Goal: Transaction & Acquisition: Purchase product/service

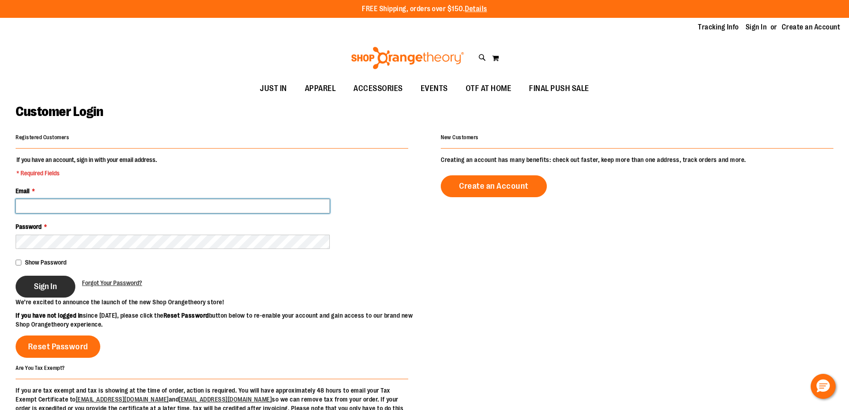
type input "**********"
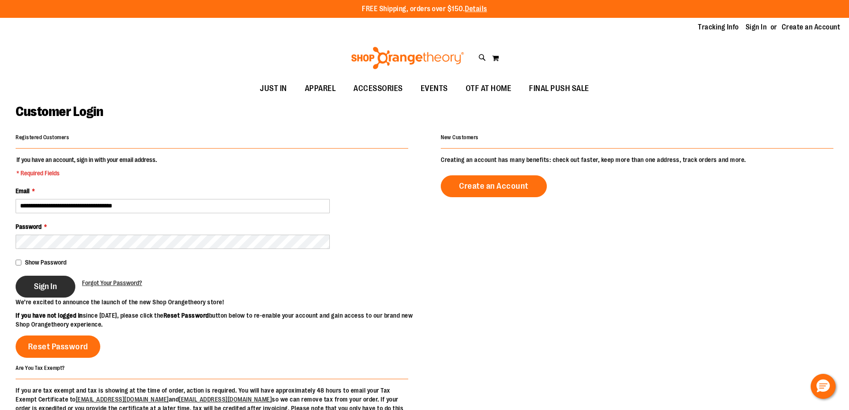
type input "**********"
click at [49, 293] on button "Sign In" at bounding box center [46, 286] width 60 height 22
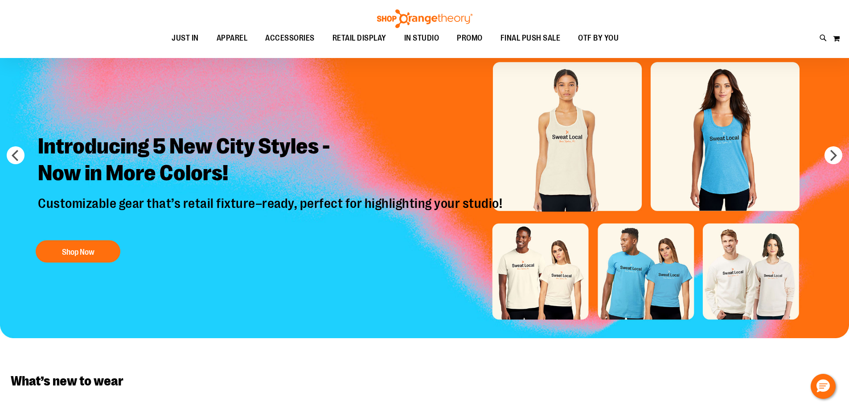
scroll to position [89, 0]
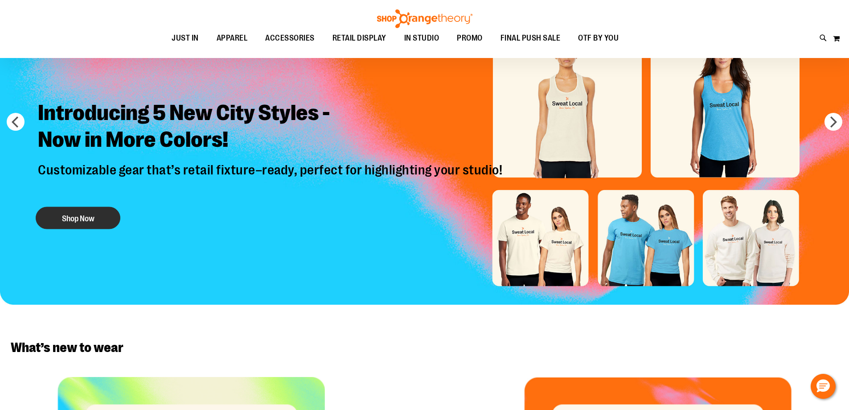
type input "**********"
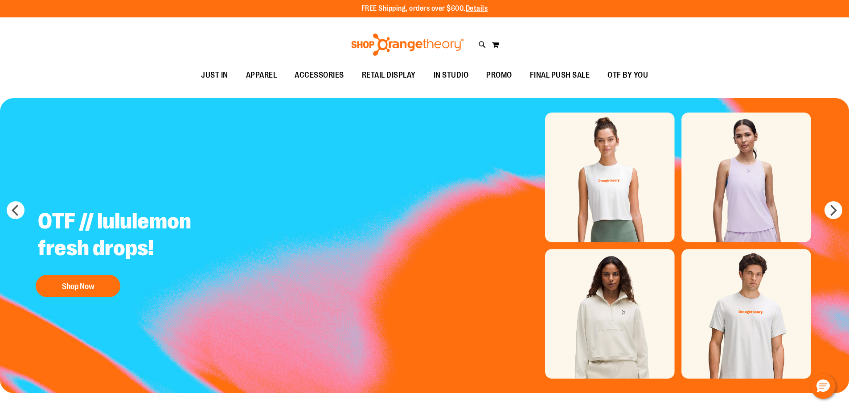
scroll to position [0, 0]
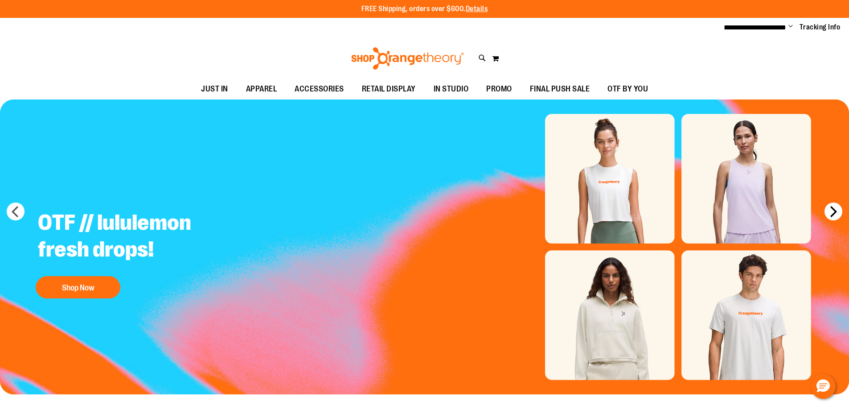
click at [828, 212] on button "next" at bounding box center [833, 211] width 18 height 18
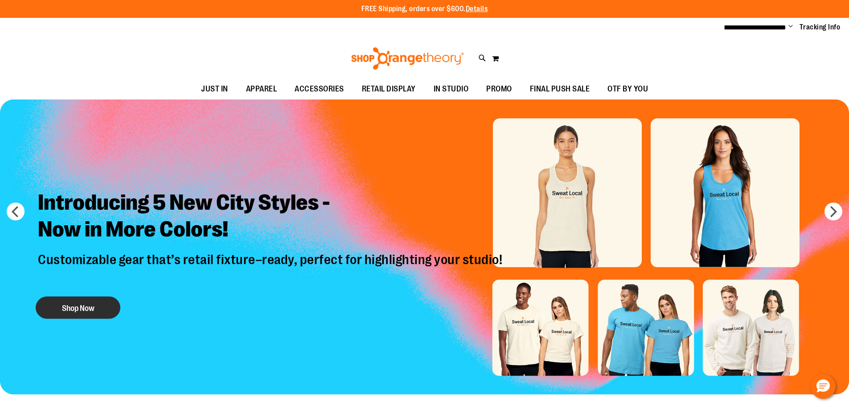
click at [78, 304] on button "Shop Now" at bounding box center [78, 307] width 85 height 22
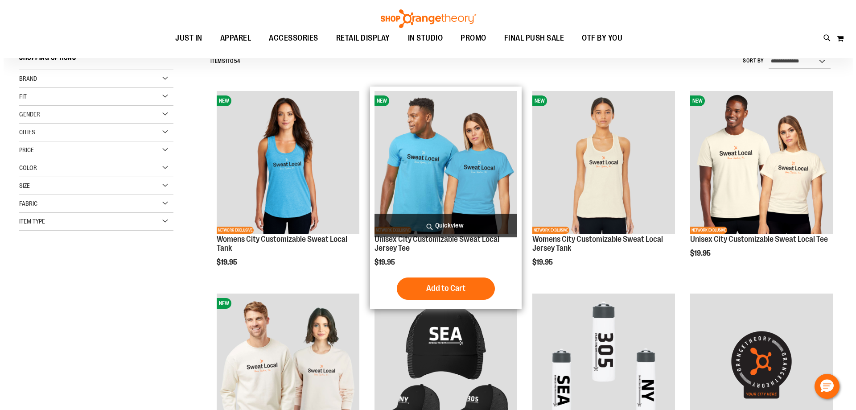
scroll to position [89, 0]
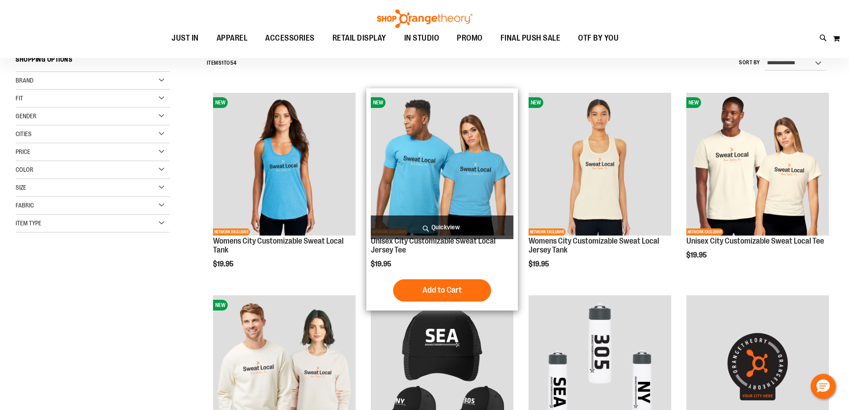
type input "**********"
click at [432, 253] on h2 "Unisex City Customizable Sweat Local Jersey Tee" at bounding box center [442, 246] width 143 height 18
click at [443, 222] on span "Quickview" at bounding box center [442, 227] width 143 height 24
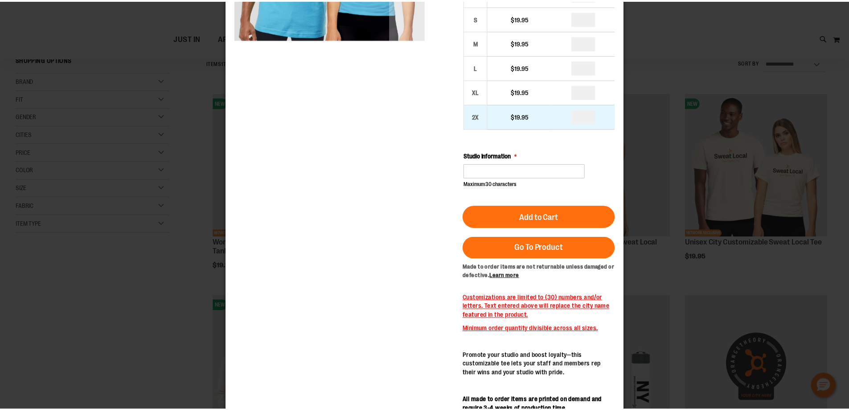
scroll to position [0, 0]
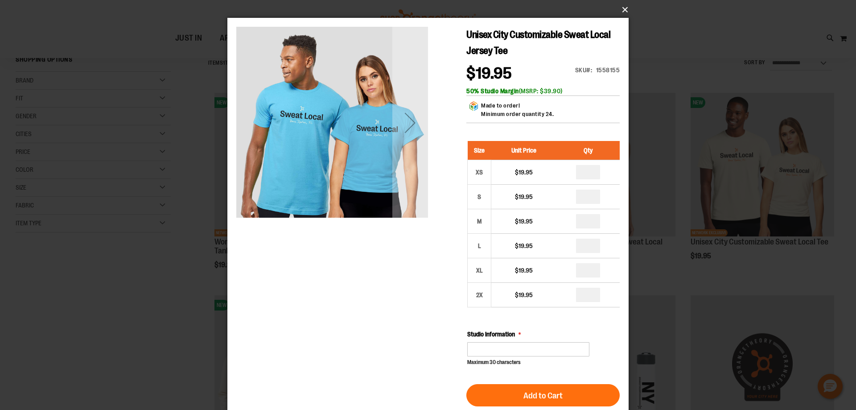
click at [613, 11] on button "×" at bounding box center [430, 10] width 401 height 20
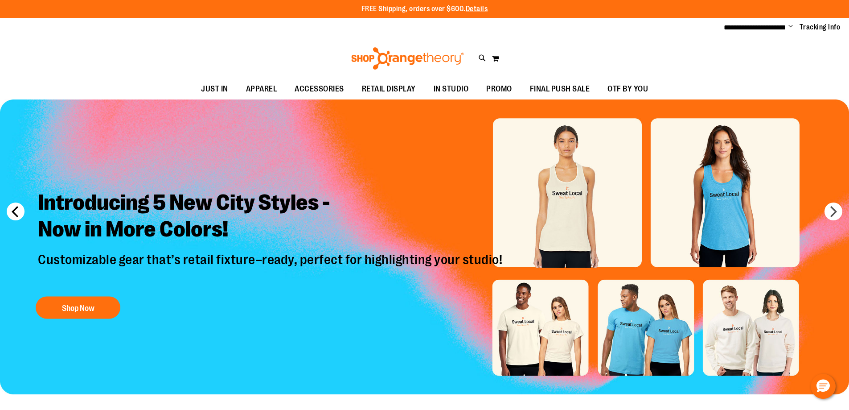
type input "**********"
click at [20, 213] on button "prev" at bounding box center [16, 211] width 18 height 18
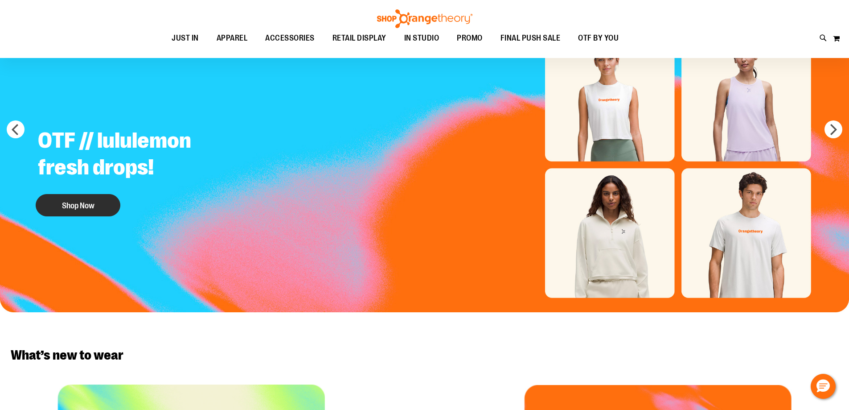
scroll to position [89, 0]
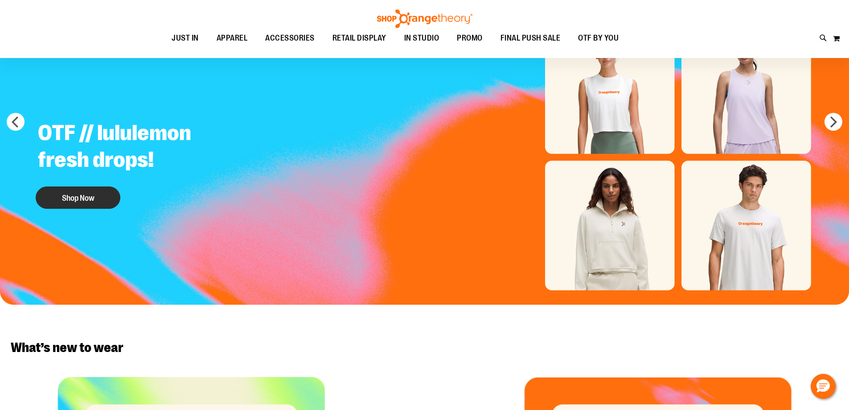
click at [76, 191] on button "Shop Now" at bounding box center [78, 197] width 85 height 22
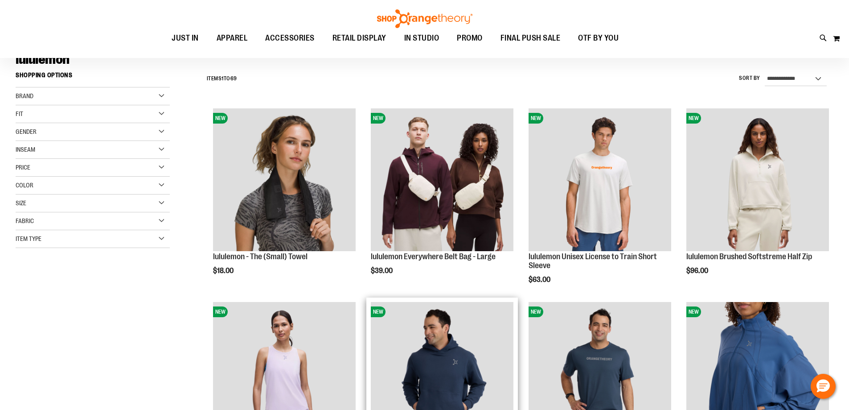
scroll to position [312, 0]
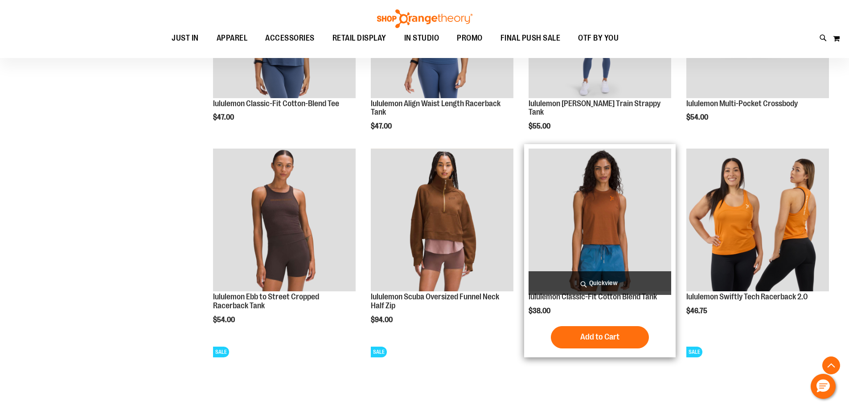
scroll to position [579, 0]
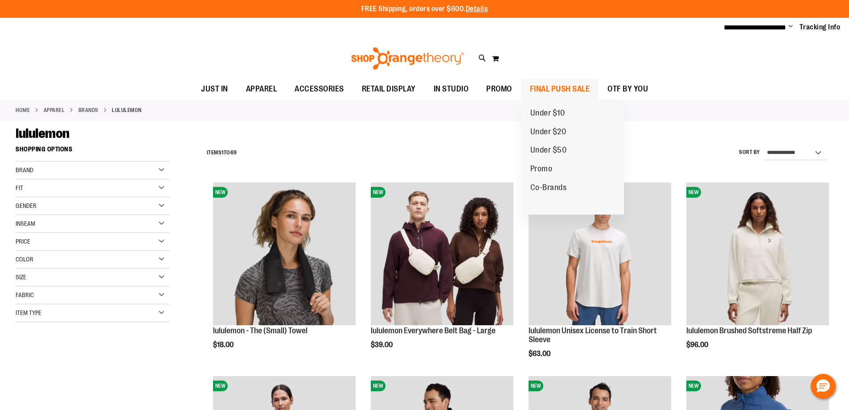
type input "**********"
click at [556, 86] on span "FINAL PUSH SALE" at bounding box center [560, 89] width 60 height 20
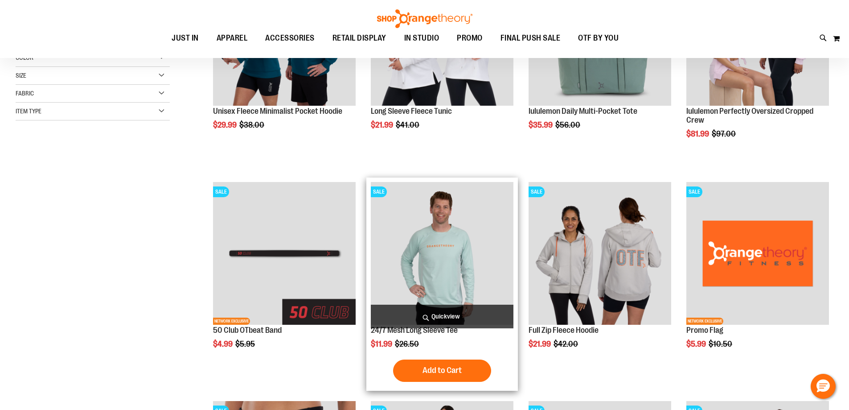
scroll to position [222, 0]
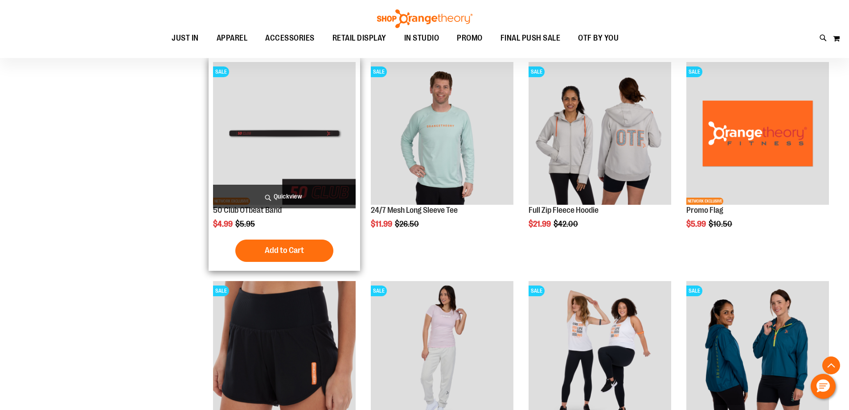
scroll to position [312, 0]
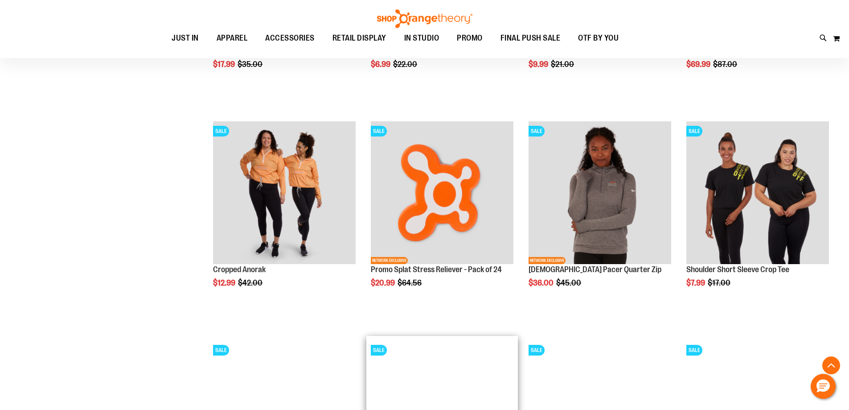
scroll to position [1158, 0]
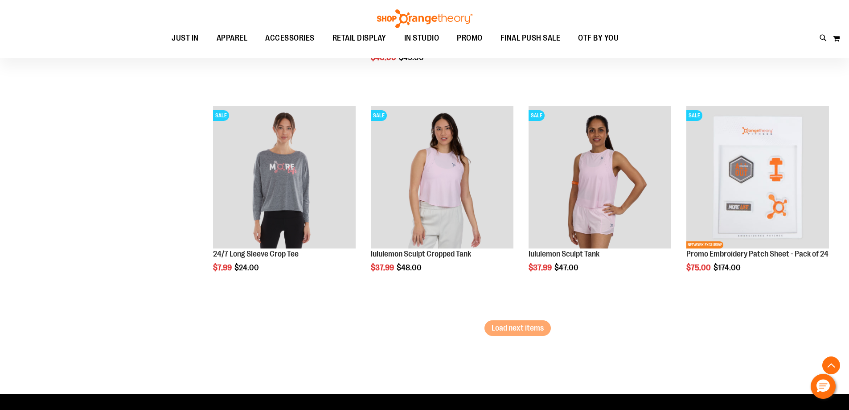
scroll to position [1827, 0]
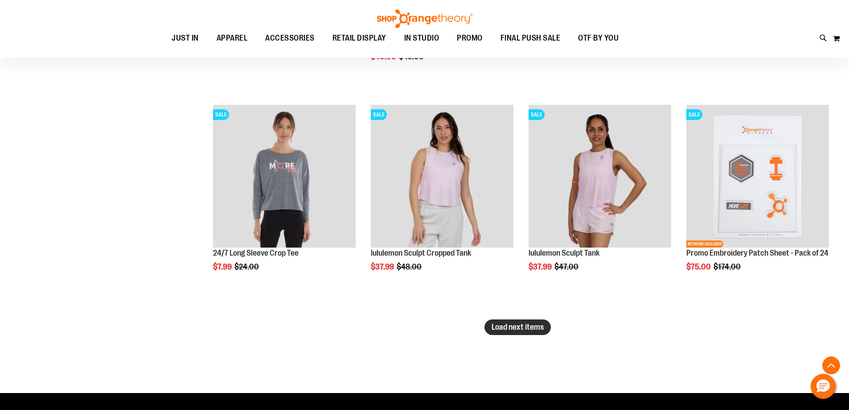
type input "**********"
click at [510, 321] on button "Load next items" at bounding box center [517, 327] width 66 height 16
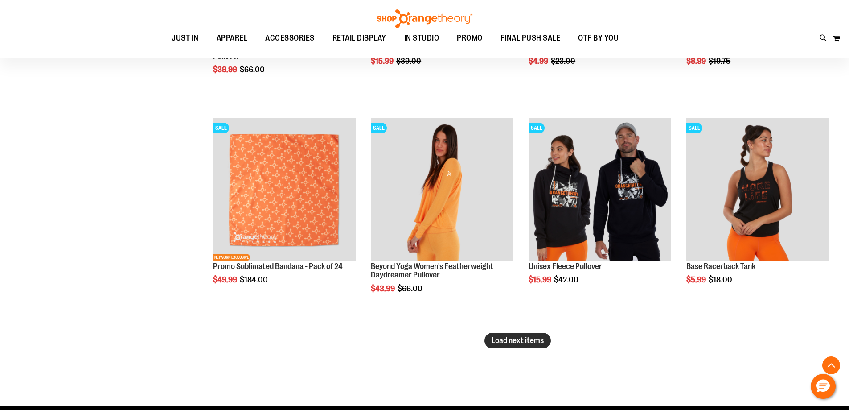
scroll to position [2483, 0]
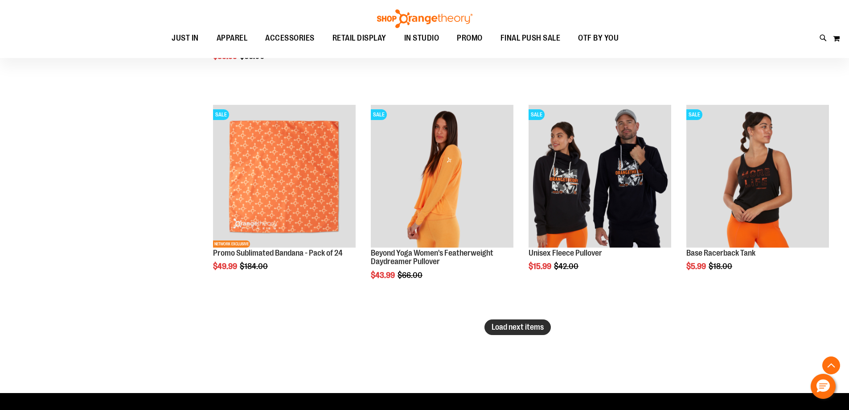
click at [529, 324] on span "Load next items" at bounding box center [518, 326] width 52 height 9
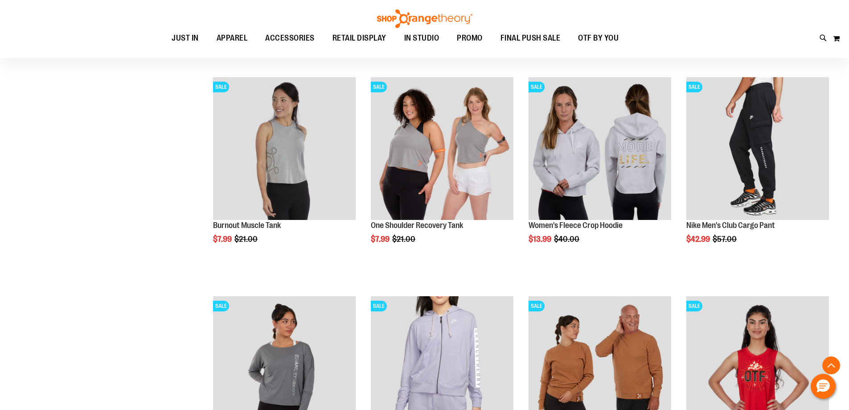
scroll to position [2884, 0]
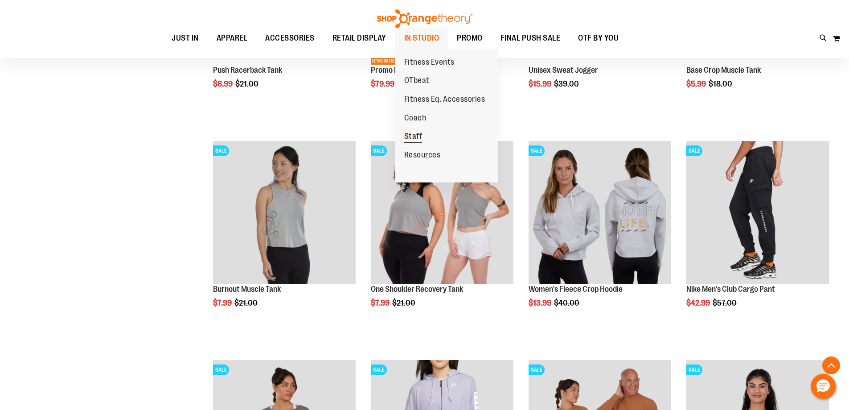
click at [411, 141] on span "Staff" at bounding box center [413, 136] width 18 height 11
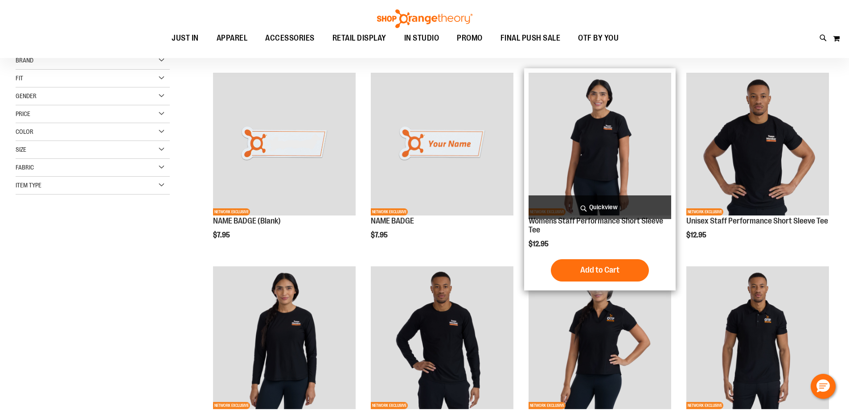
scroll to position [133, 0]
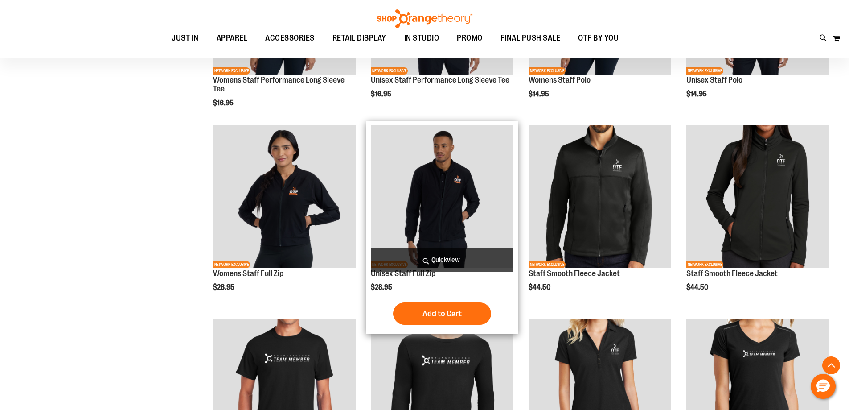
scroll to position [623, 0]
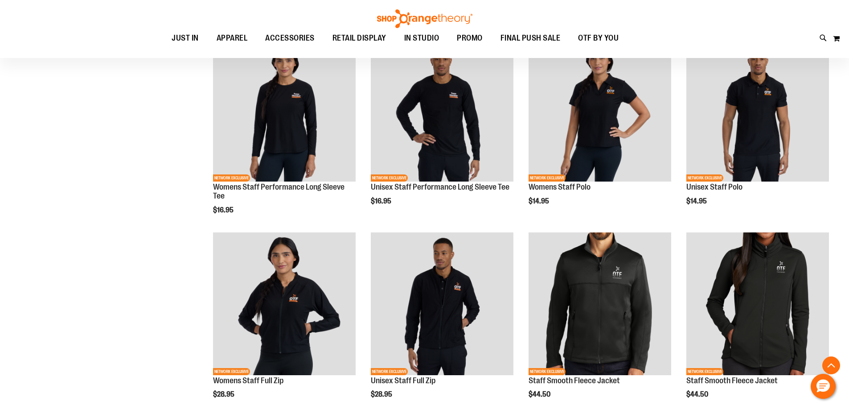
scroll to position [312, 0]
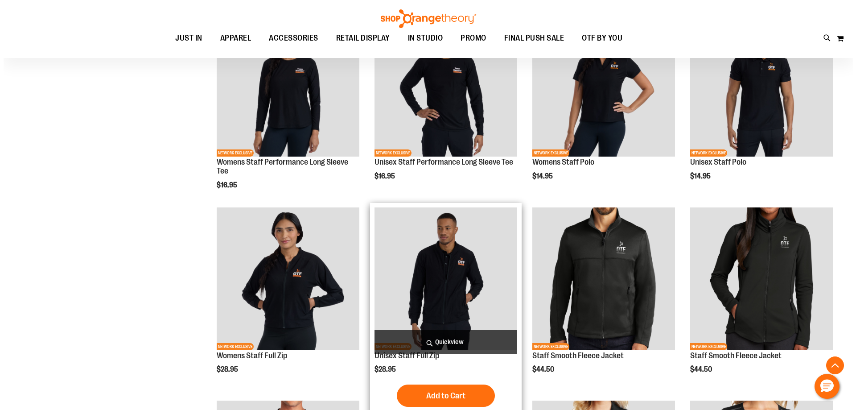
scroll to position [356, 0]
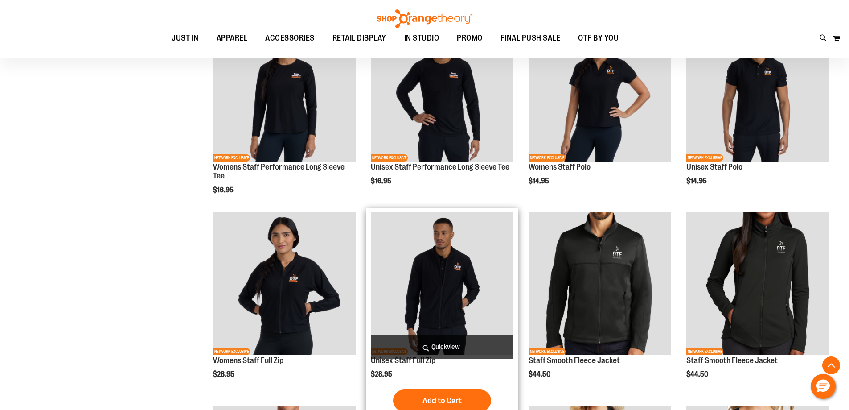
type input "**********"
click at [438, 348] on span "Quickview" at bounding box center [442, 347] width 143 height 24
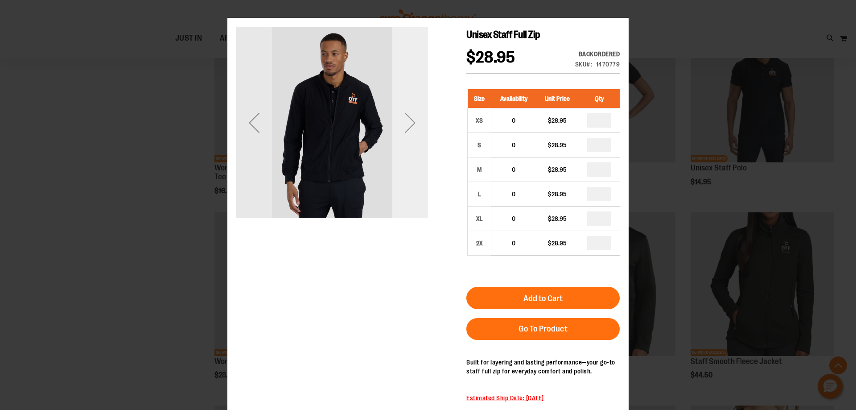
click at [414, 173] on div "Next" at bounding box center [410, 123] width 36 height 192
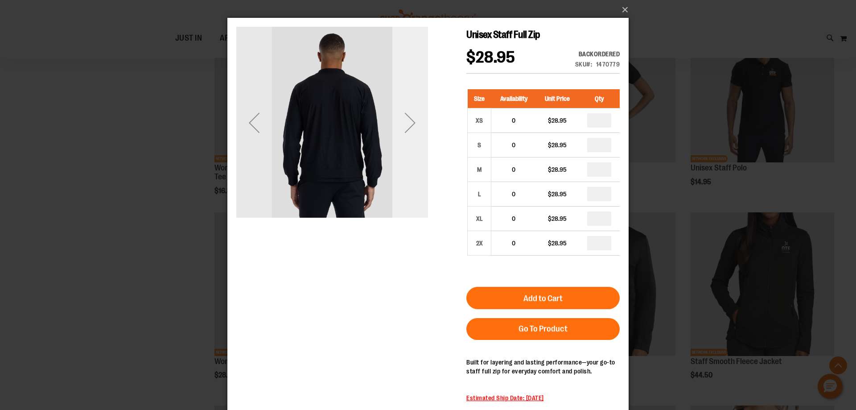
click at [414, 173] on div "Next" at bounding box center [410, 123] width 36 height 192
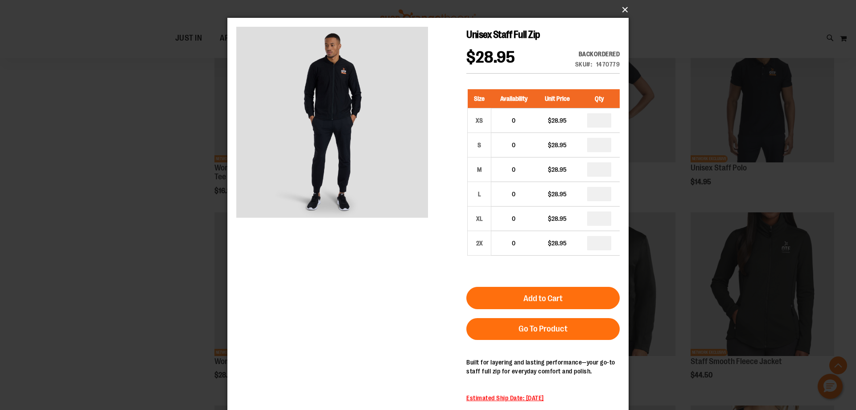
click at [619, 12] on button "×" at bounding box center [430, 10] width 401 height 20
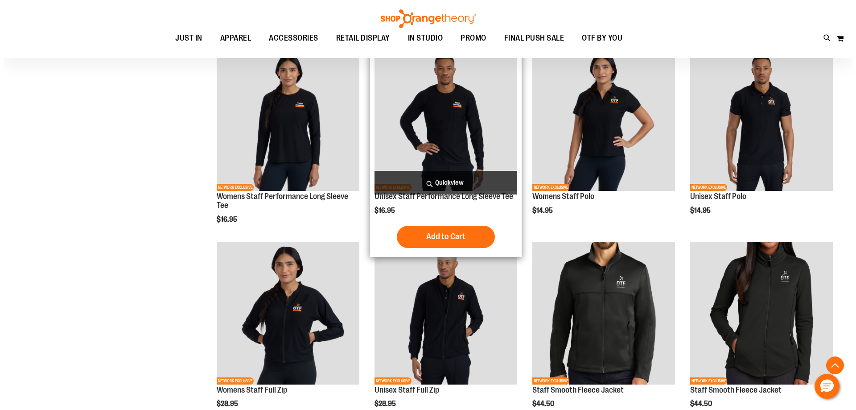
scroll to position [312, 0]
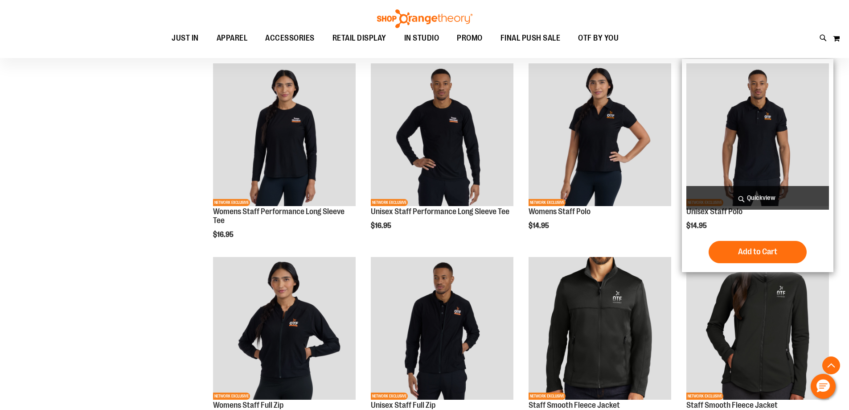
click at [747, 192] on span "Quickview" at bounding box center [757, 198] width 143 height 24
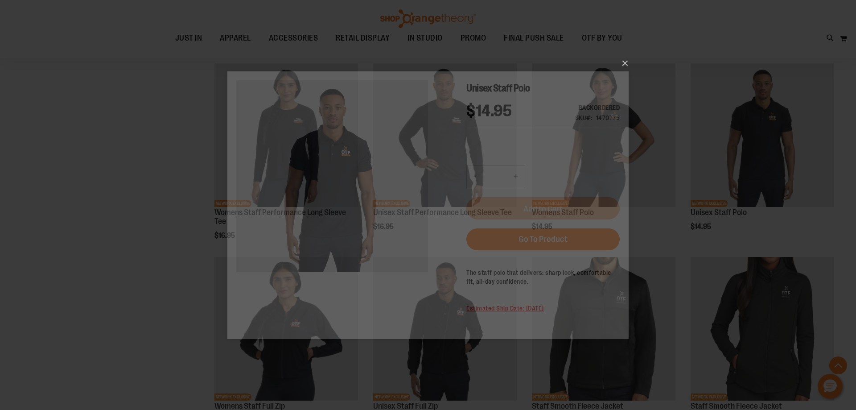
scroll to position [0, 0]
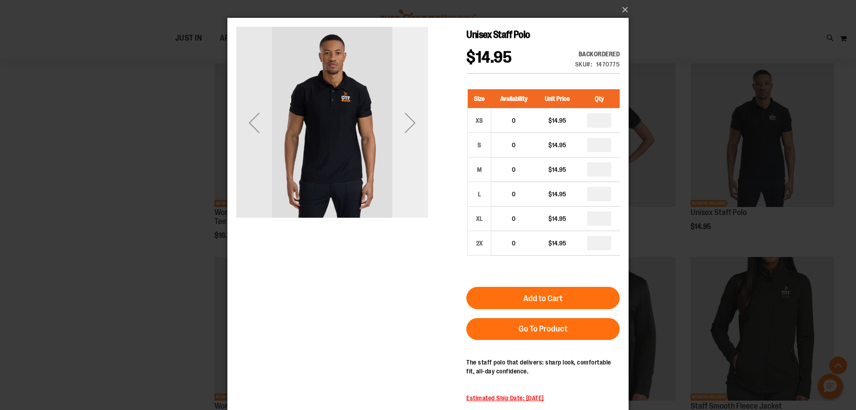
click at [411, 135] on div "Next" at bounding box center [410, 123] width 36 height 36
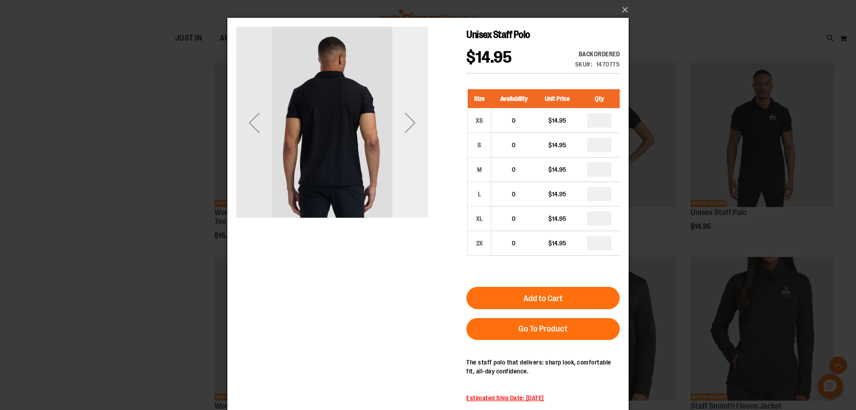
click at [411, 135] on div "Next" at bounding box center [410, 123] width 36 height 36
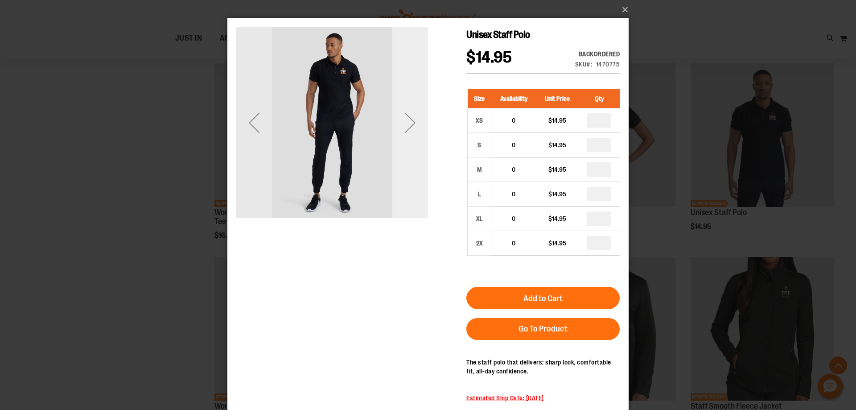
click at [411, 135] on div "Next" at bounding box center [410, 123] width 36 height 36
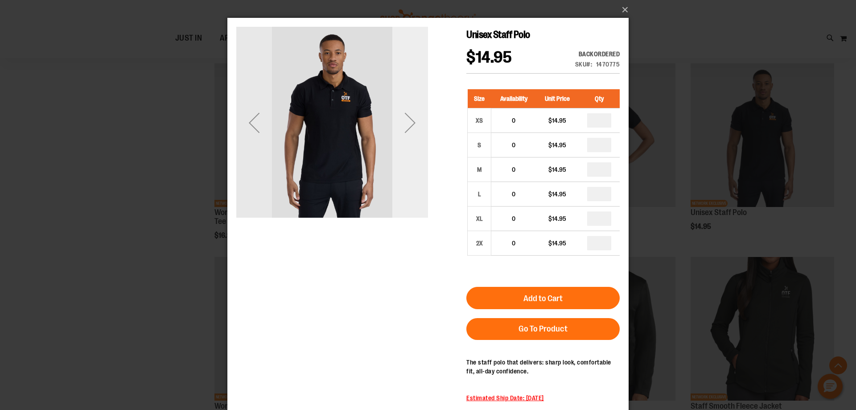
click at [411, 135] on div "Next" at bounding box center [410, 123] width 36 height 36
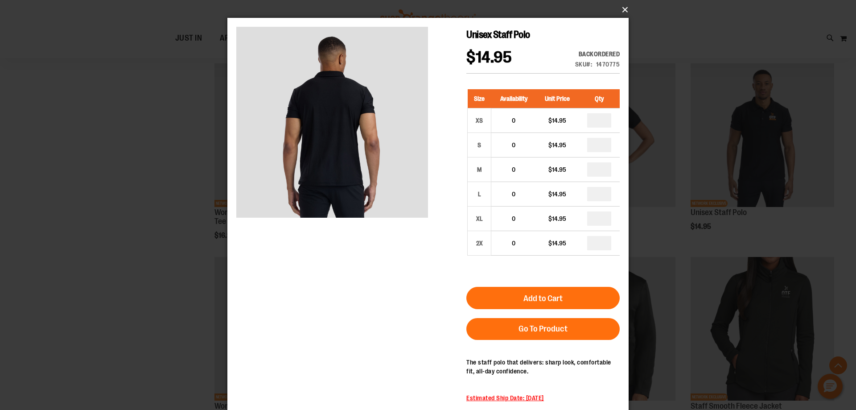
click at [619, 14] on button "×" at bounding box center [430, 10] width 401 height 20
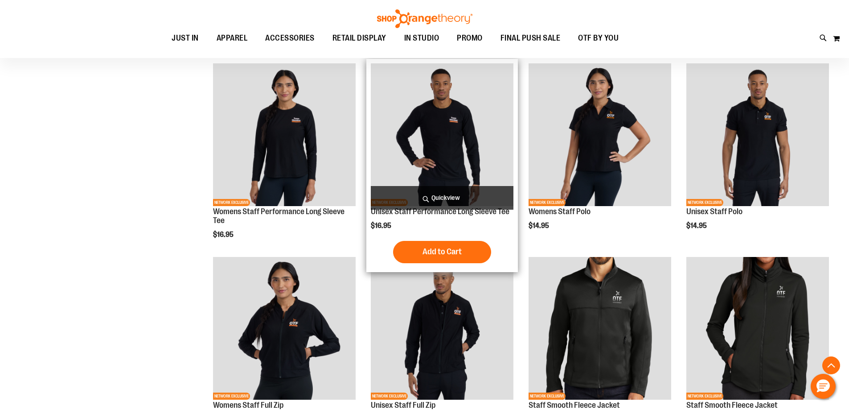
click at [451, 191] on span "Quickview" at bounding box center [442, 198] width 143 height 24
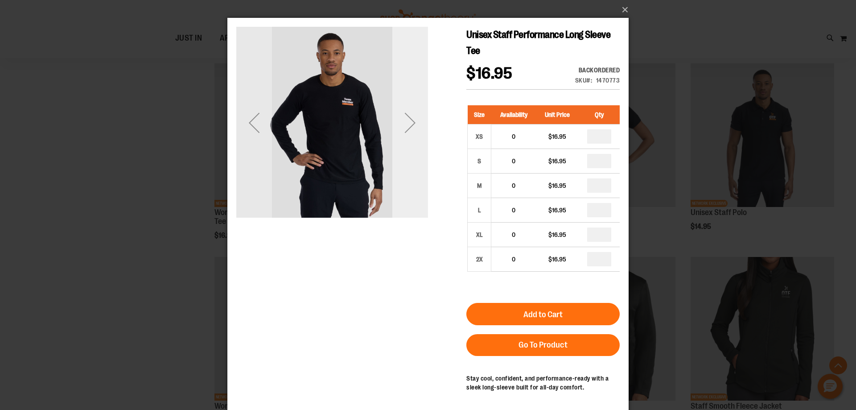
click at [416, 167] on div "Next" at bounding box center [410, 123] width 36 height 192
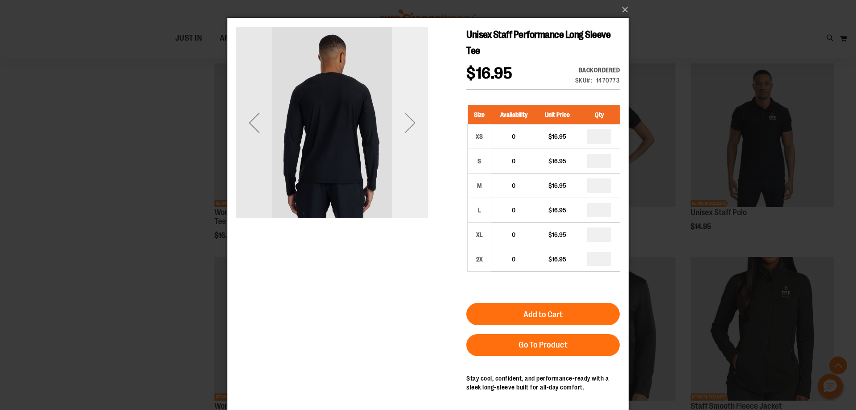
click at [416, 166] on div "Next" at bounding box center [410, 123] width 36 height 192
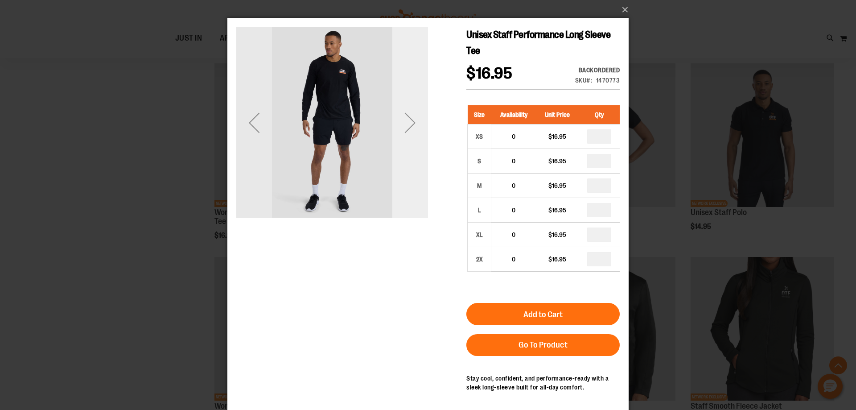
click at [417, 166] on div "Next" at bounding box center [410, 123] width 36 height 192
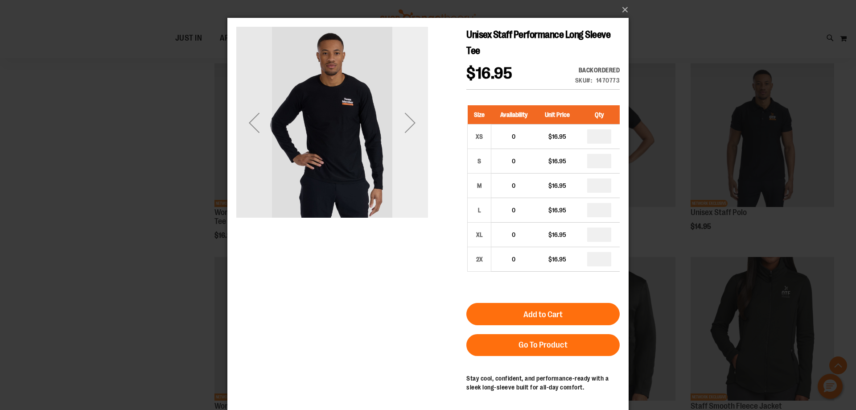
click at [425, 149] on div "Next" at bounding box center [410, 123] width 36 height 192
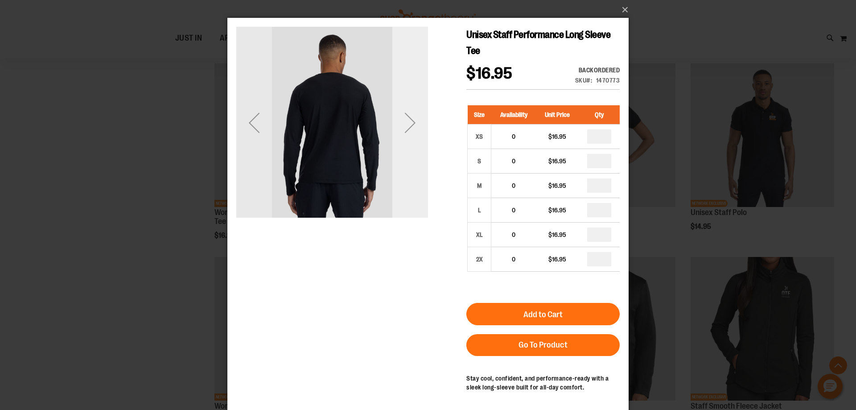
click at [425, 149] on div "Next" at bounding box center [410, 123] width 36 height 192
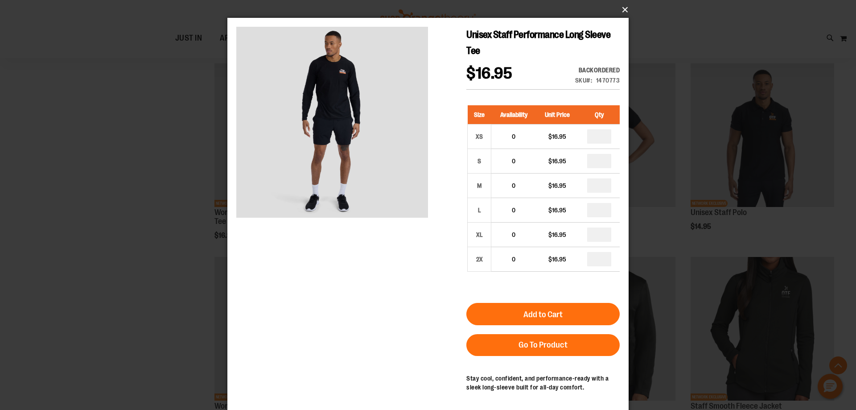
click at [615, 7] on button "×" at bounding box center [430, 10] width 401 height 20
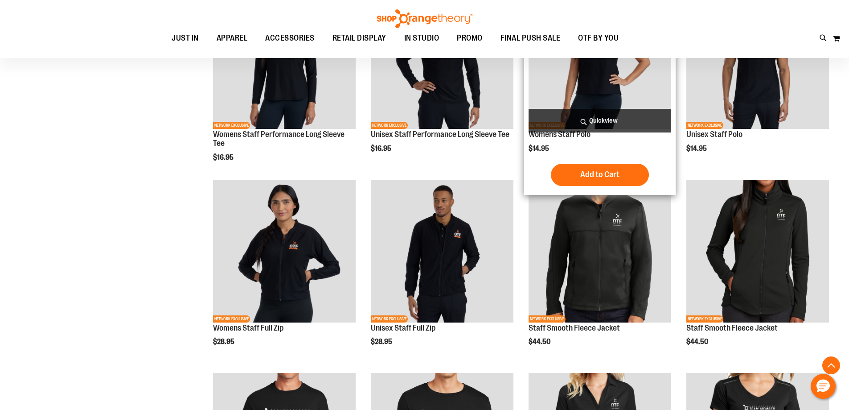
scroll to position [534, 0]
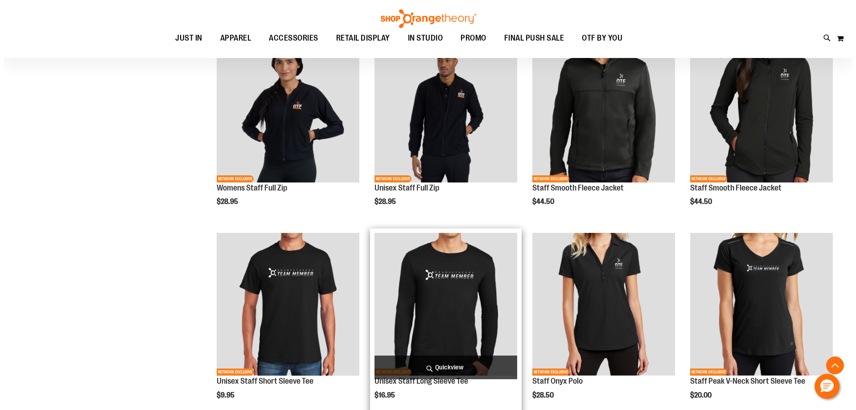
scroll to position [579, 0]
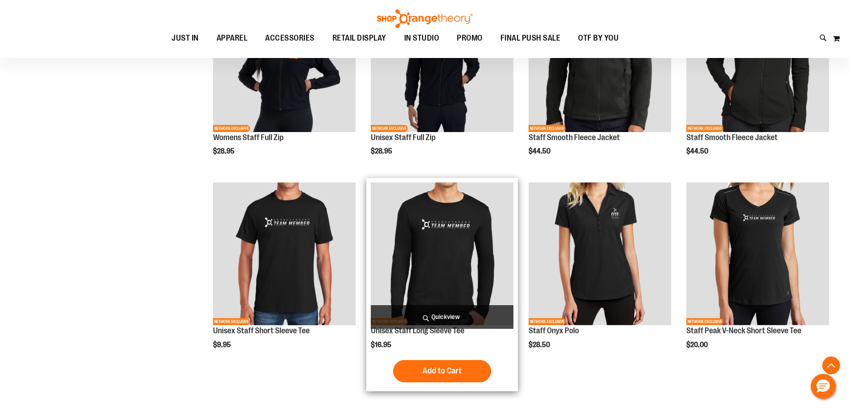
click at [434, 312] on span "Quickview" at bounding box center [442, 317] width 143 height 24
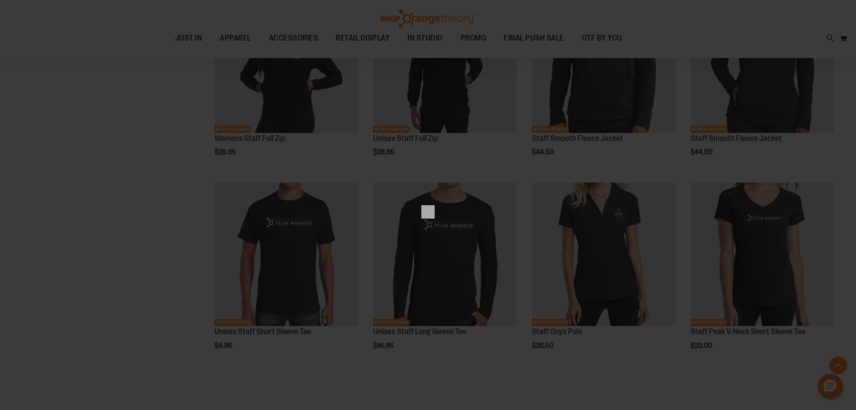
scroll to position [0, 0]
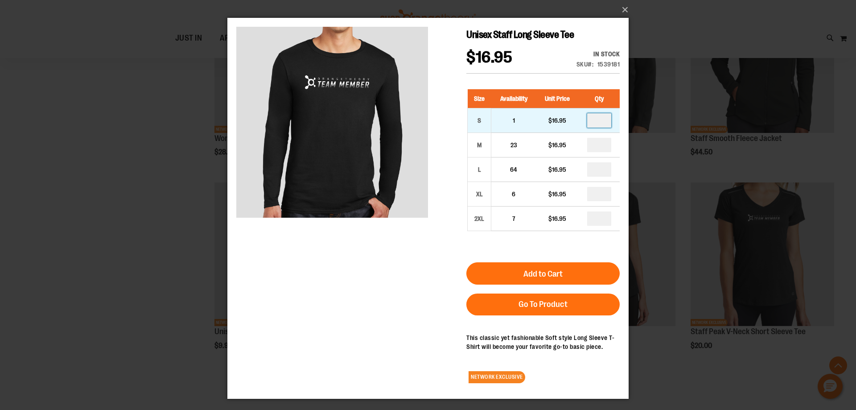
click at [601, 119] on input "number" at bounding box center [599, 120] width 24 height 14
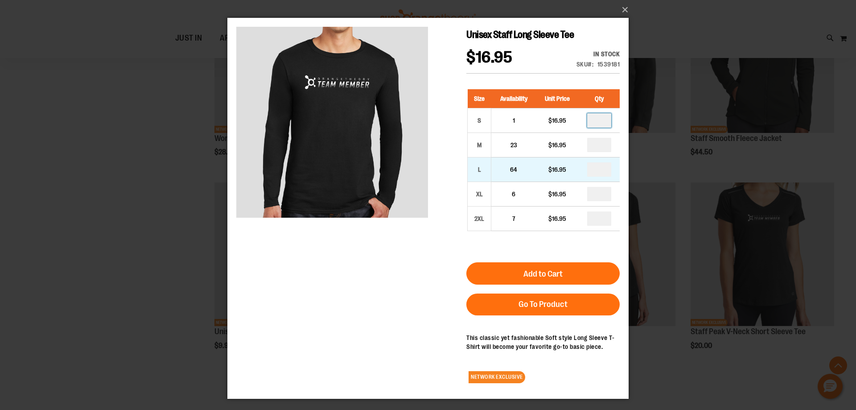
type input "*"
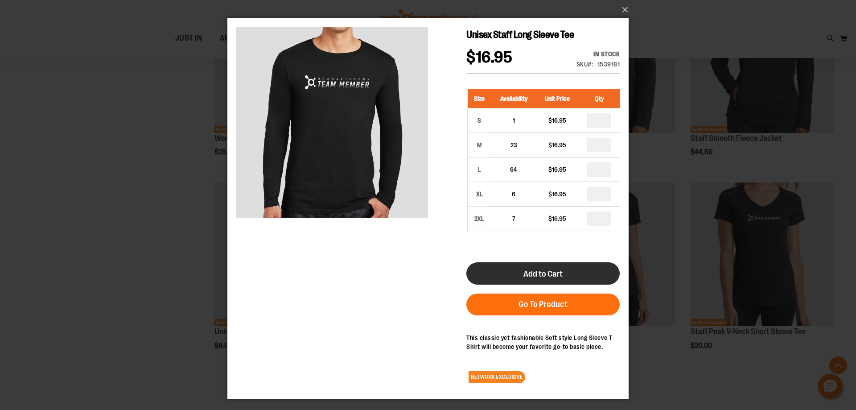
click at [568, 269] on button "Add to Cart" at bounding box center [542, 273] width 153 height 22
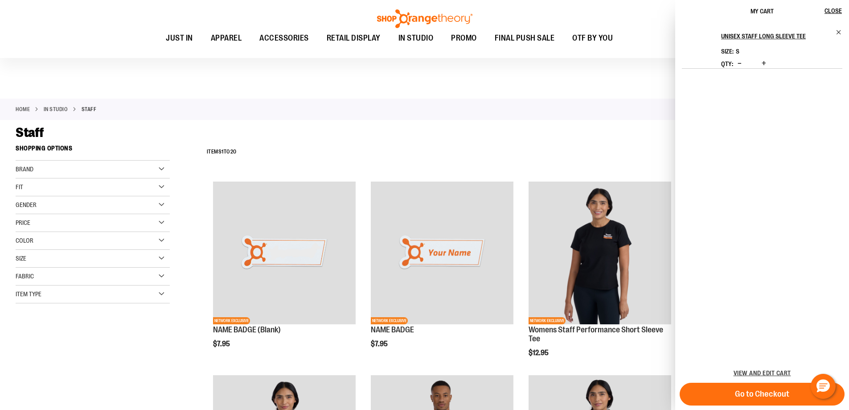
scroll to position [862, 0]
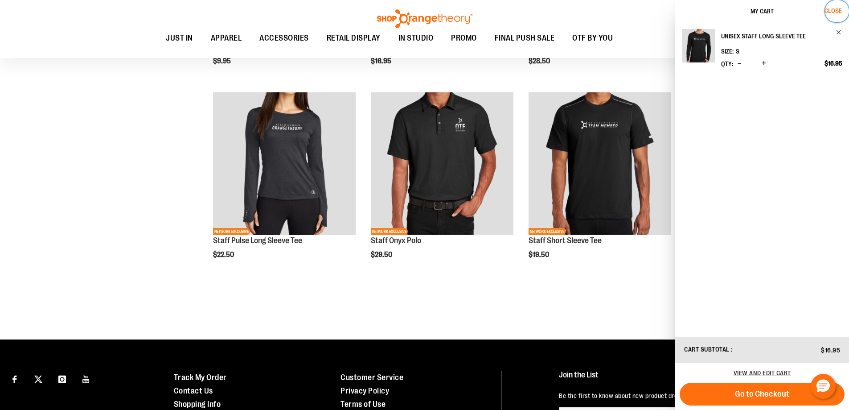
click at [831, 6] on button "Close" at bounding box center [837, 11] width 24 height 22
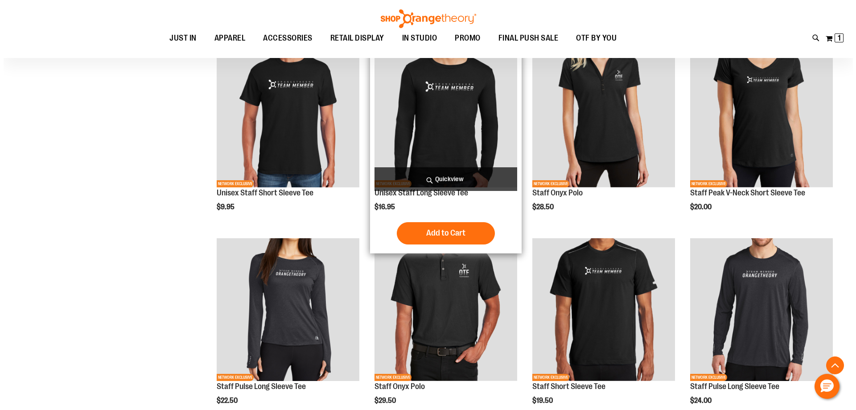
scroll to position [773, 0]
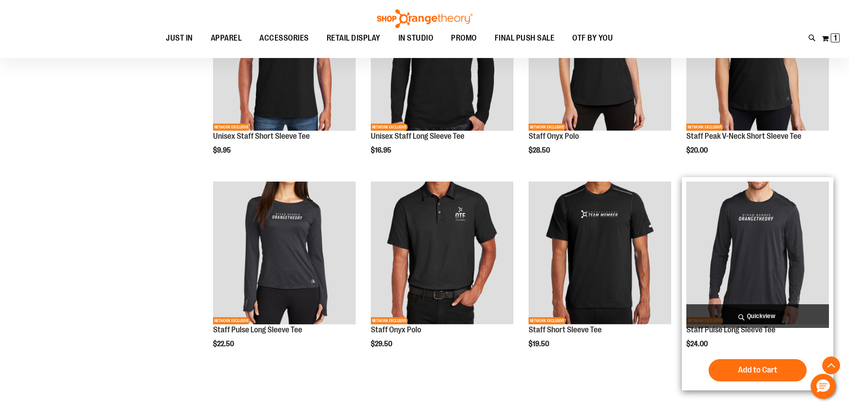
click at [743, 311] on span "Quickview" at bounding box center [757, 316] width 143 height 24
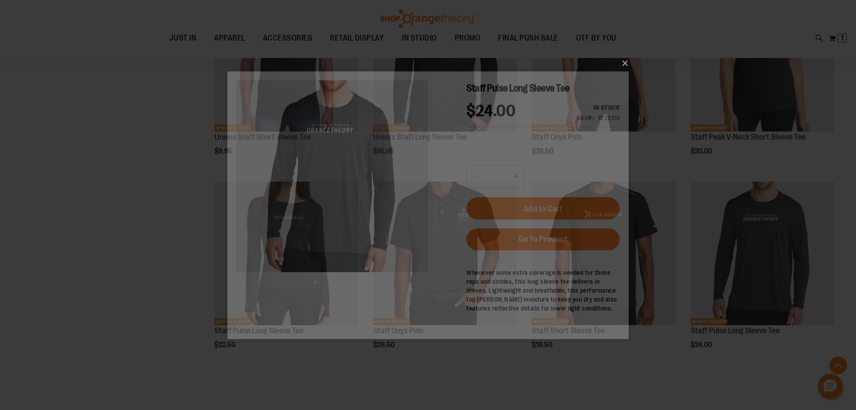
scroll to position [0, 0]
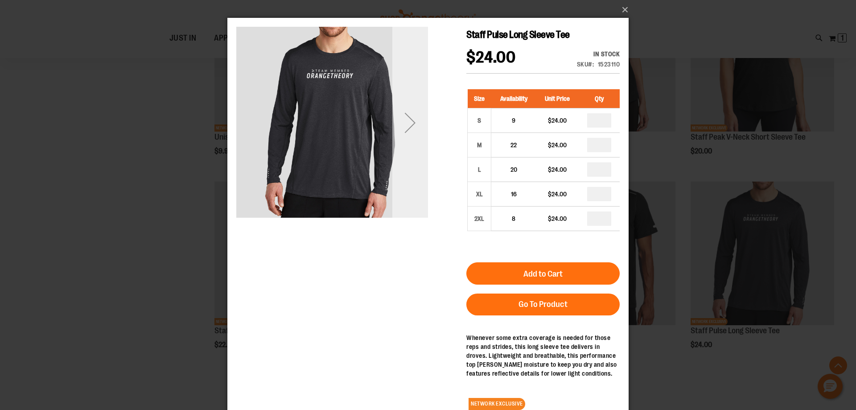
click at [414, 170] on div "Next" at bounding box center [410, 123] width 36 height 192
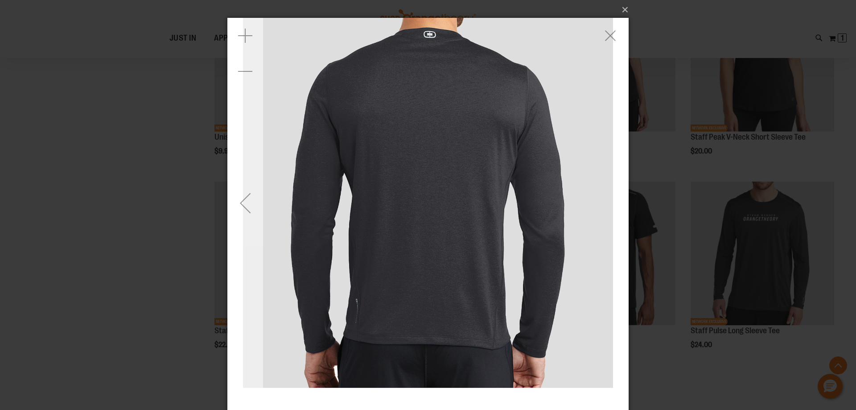
click at [255, 203] on div "Previous" at bounding box center [245, 203] width 36 height 36
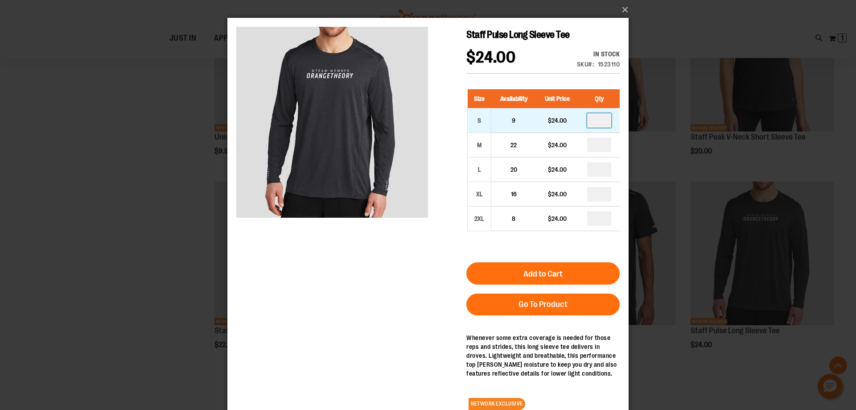
click at [601, 119] on input "number" at bounding box center [599, 120] width 24 height 14
type input "*"
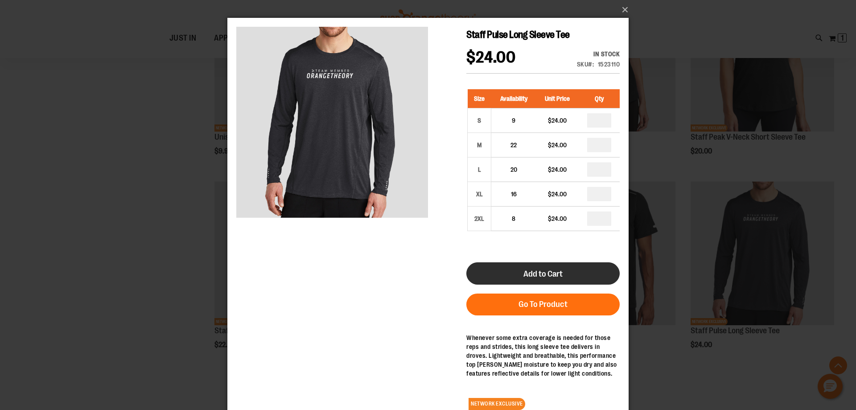
click at [566, 267] on button "Add to Cart" at bounding box center [542, 273] width 153 height 22
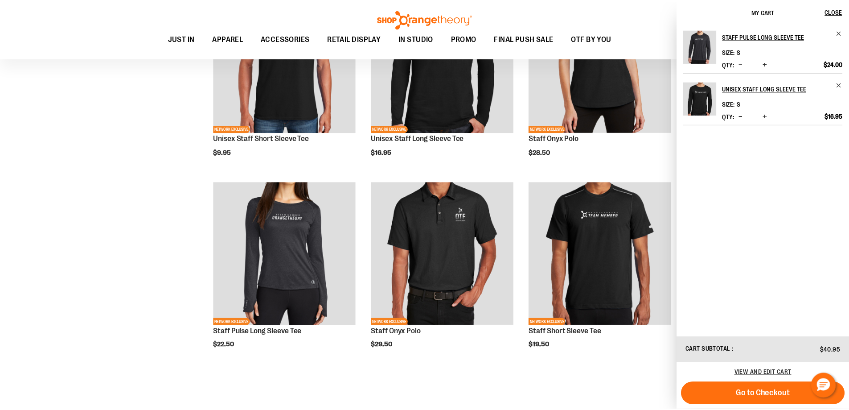
scroll to position [959, 0]
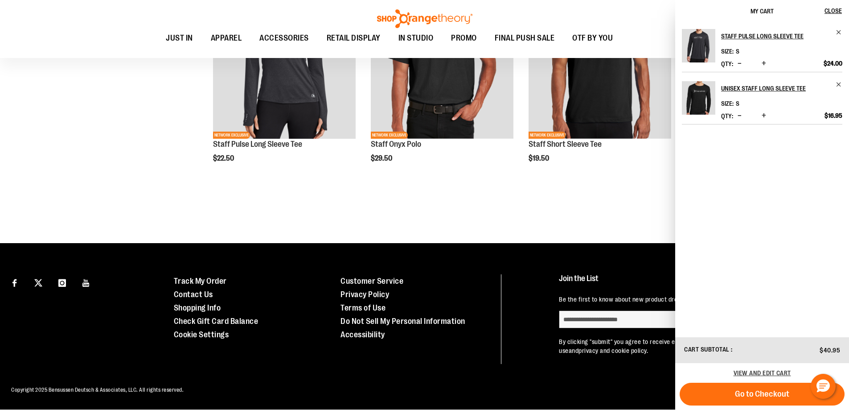
click at [838, 80] on li "Unisex Staff Long Sleeve Tee Size S Qty *" at bounding box center [762, 98] width 160 height 53
click at [838, 82] on span "Remove item" at bounding box center [839, 84] width 7 height 7
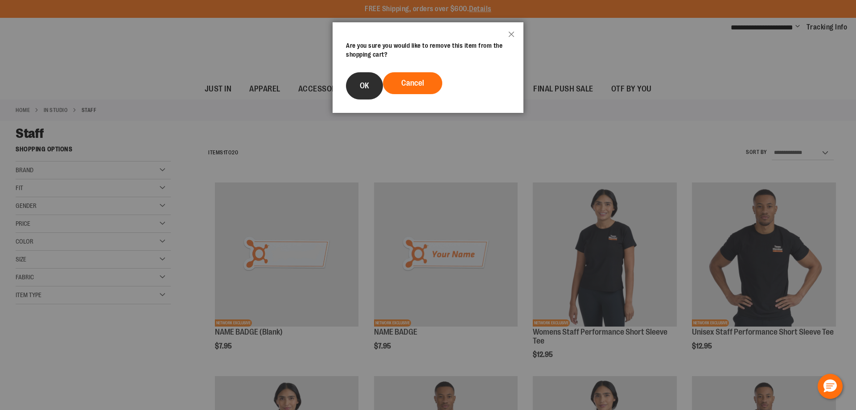
click at [358, 85] on button "OK" at bounding box center [364, 85] width 37 height 27
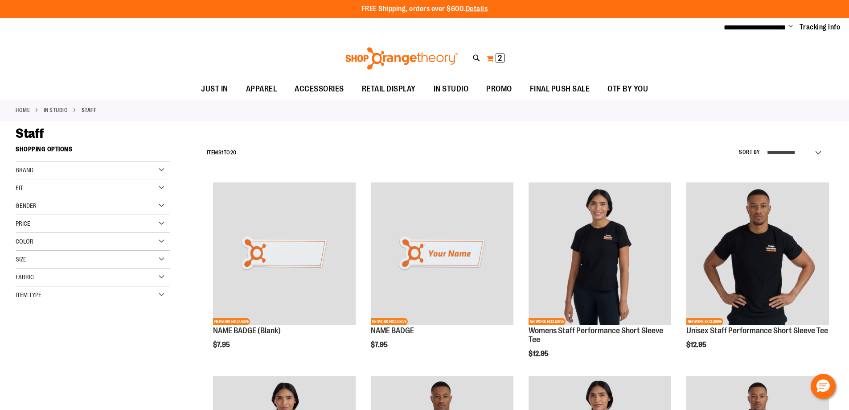
click at [491, 55] on button "My Cart 2 2 items" at bounding box center [495, 58] width 19 height 14
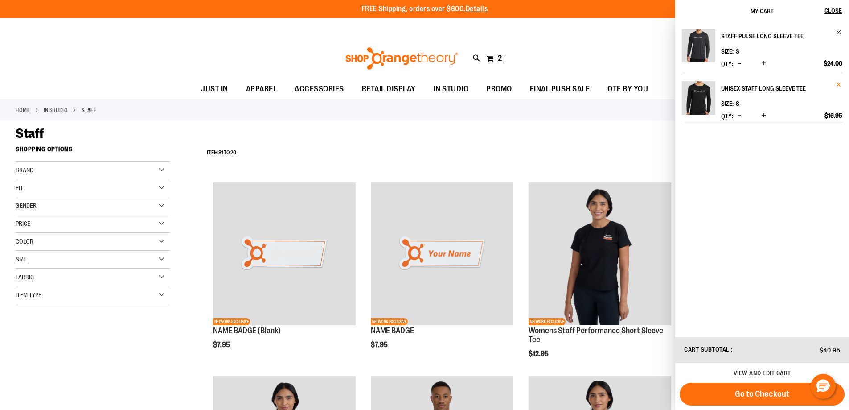
click at [841, 84] on span "Remove item" at bounding box center [839, 84] width 7 height 7
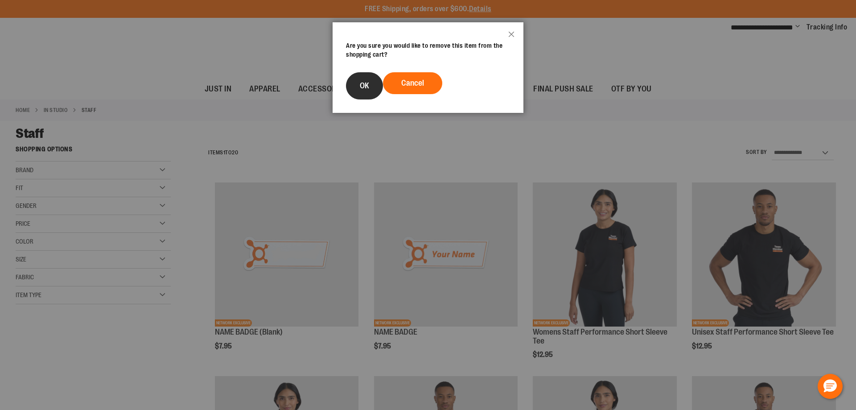
click at [364, 83] on span "OK" at bounding box center [364, 85] width 9 height 9
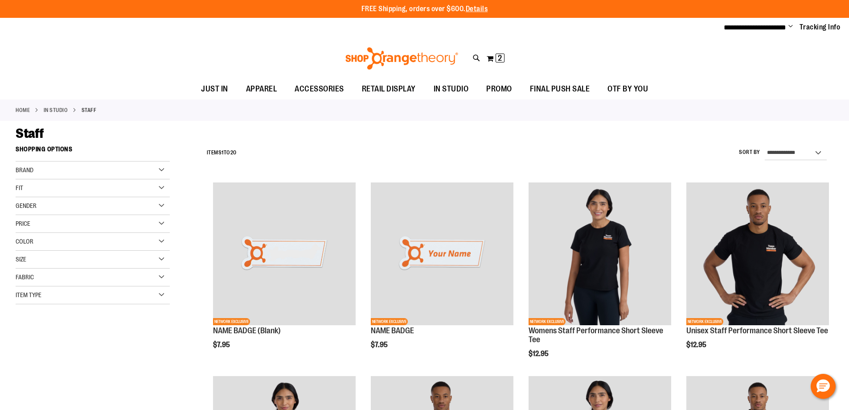
click at [664, 56] on div "Toggle Nav Search Popular Suggestions Advanced Search" at bounding box center [424, 58] width 849 height 41
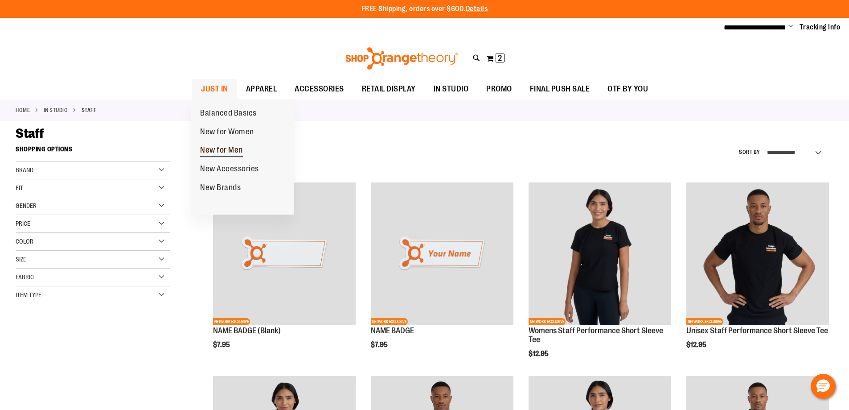
click at [216, 150] on span "New for Men" at bounding box center [221, 150] width 43 height 11
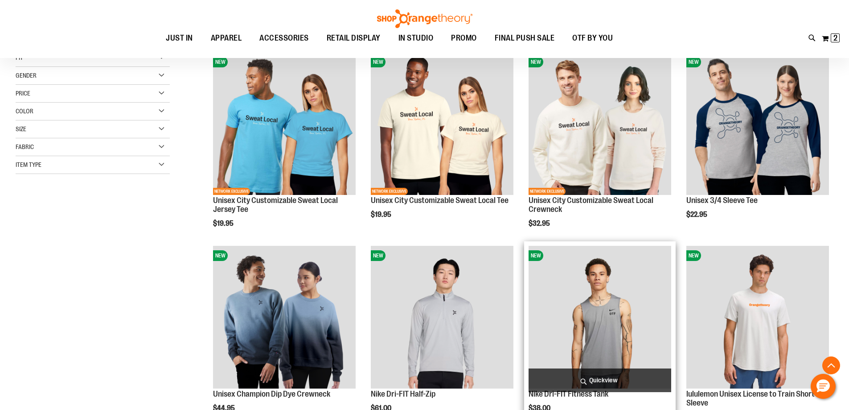
scroll to position [267, 0]
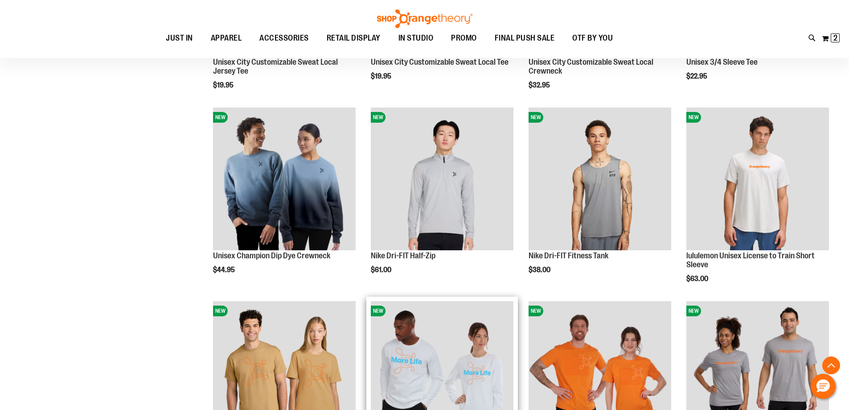
type input "**********"
drag, startPoint x: 430, startPoint y: 316, endPoint x: 408, endPoint y: 314, distance: 22.0
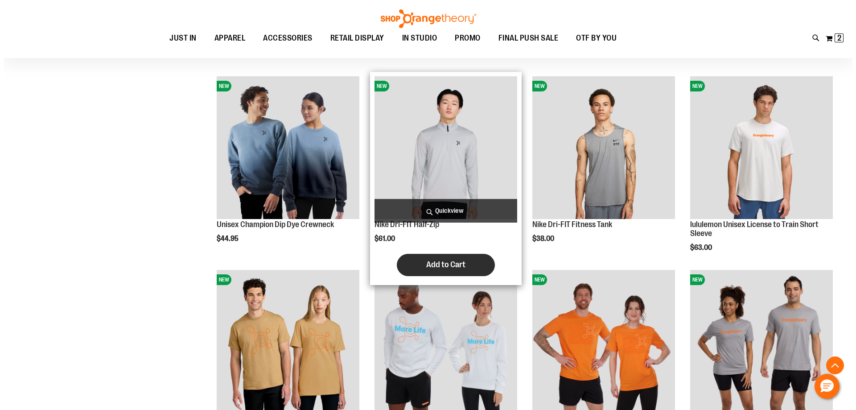
scroll to position [312, 0]
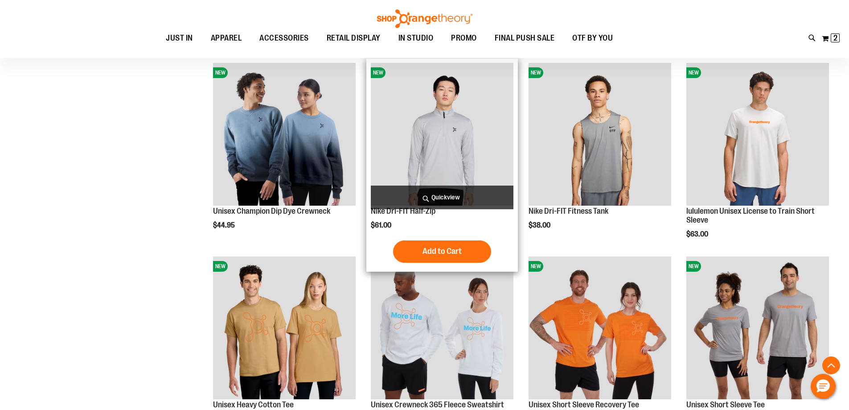
click at [435, 193] on span "Quickview" at bounding box center [442, 197] width 143 height 24
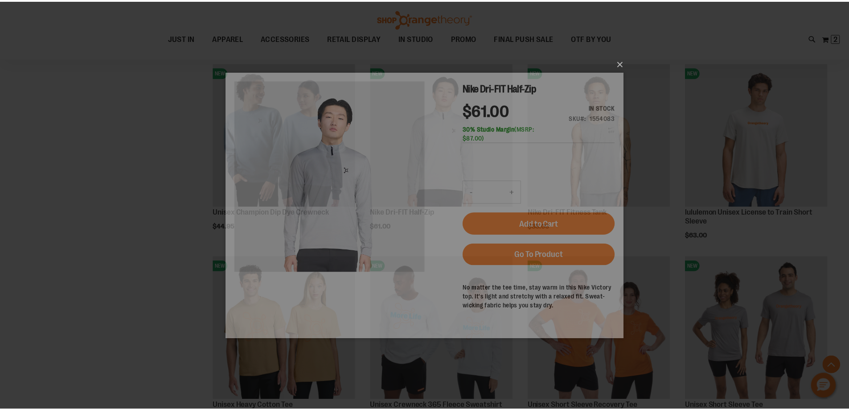
scroll to position [0, 0]
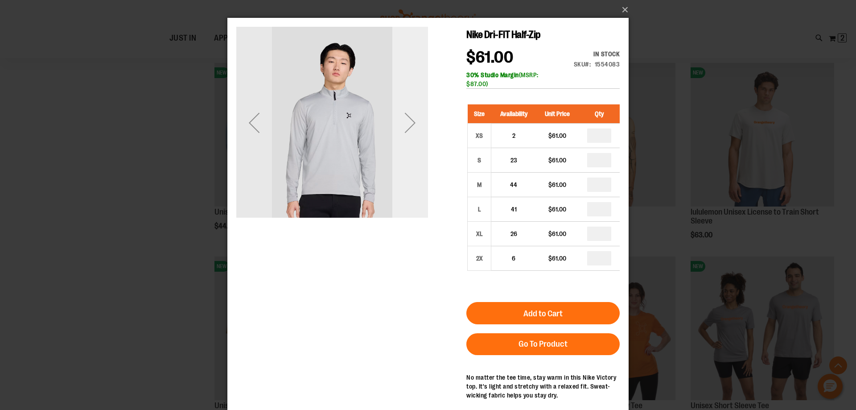
click at [407, 143] on div "Next" at bounding box center [410, 123] width 36 height 192
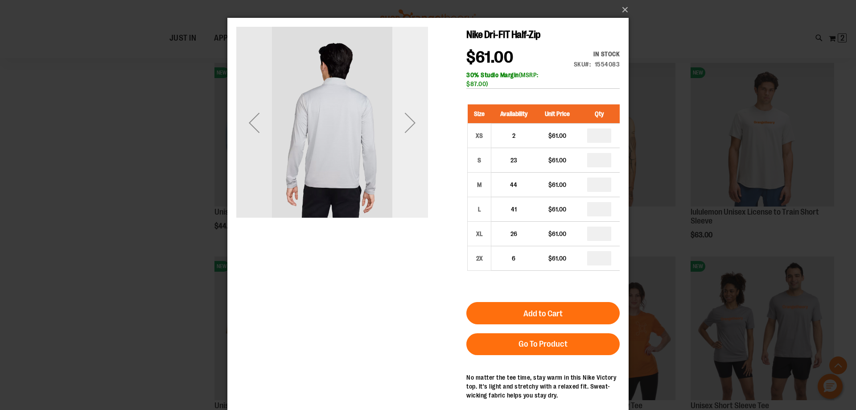
click at [407, 143] on div "Next" at bounding box center [410, 123] width 36 height 192
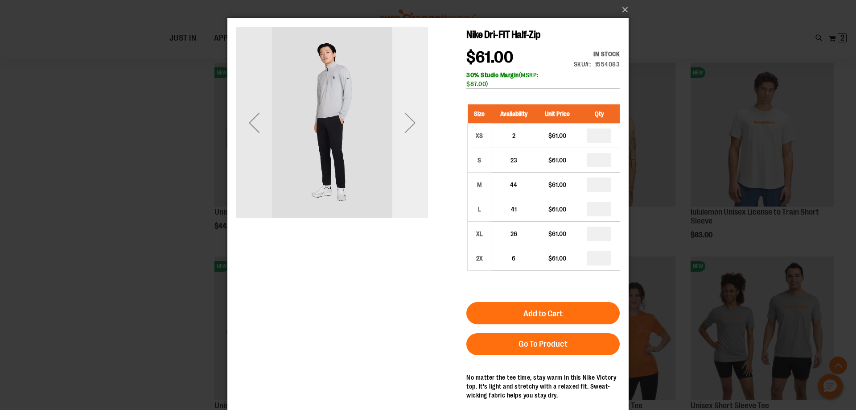
click at [407, 143] on div "Next" at bounding box center [410, 123] width 36 height 192
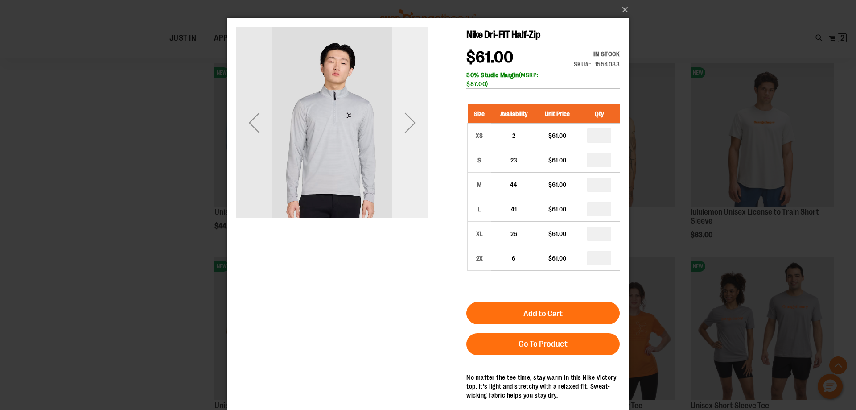
click at [407, 143] on div "Next" at bounding box center [410, 123] width 36 height 192
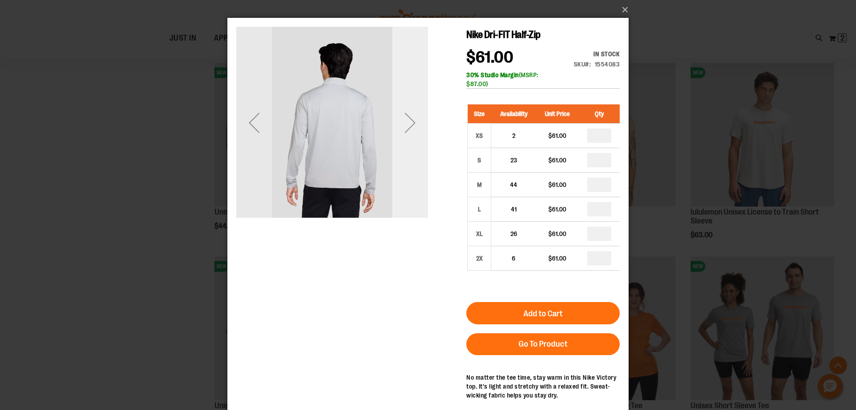
click at [407, 143] on div "Next" at bounding box center [410, 123] width 36 height 192
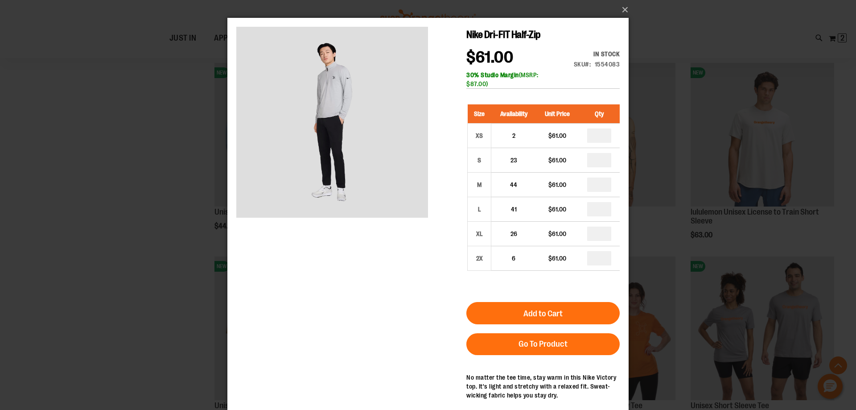
click at [628, 4] on div "×" at bounding box center [428, 205] width 856 height 410
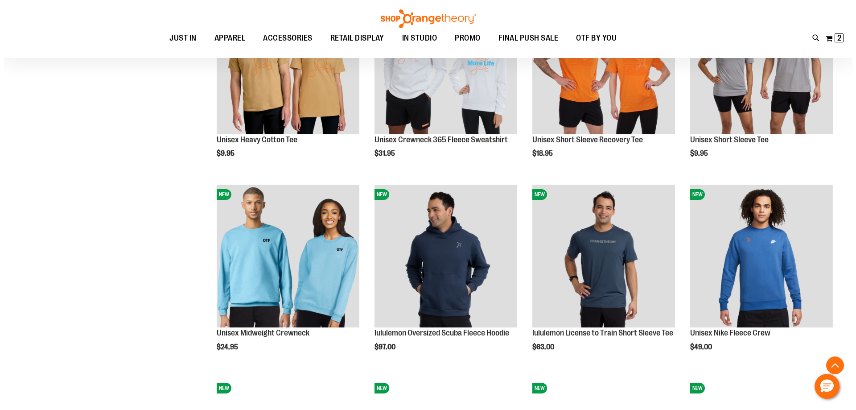
scroll to position [668, 0]
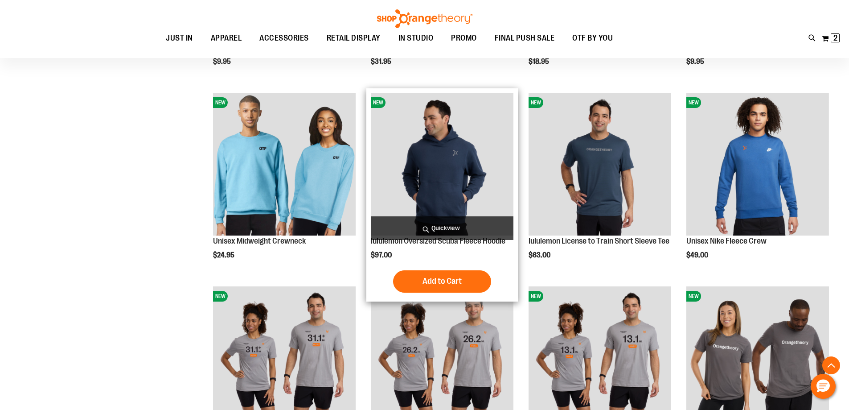
click at [434, 231] on span "Quickview" at bounding box center [442, 228] width 143 height 24
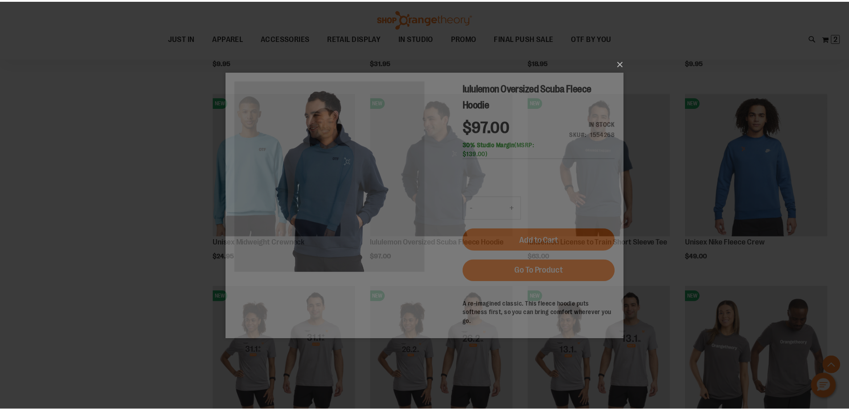
scroll to position [0, 0]
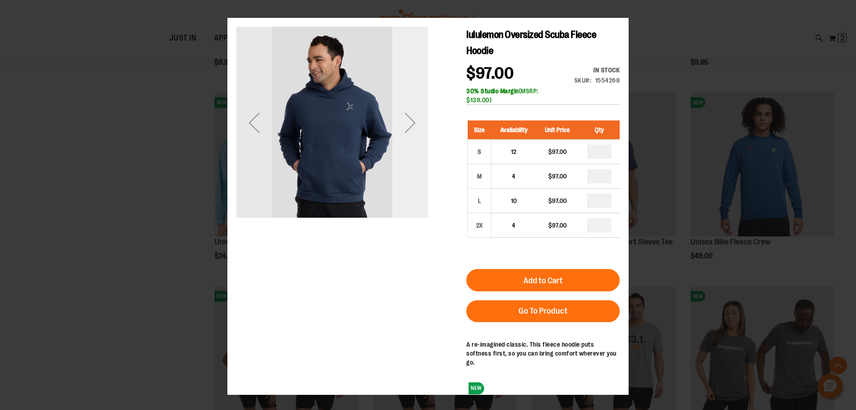
click at [414, 180] on div "Next" at bounding box center [410, 123] width 36 height 192
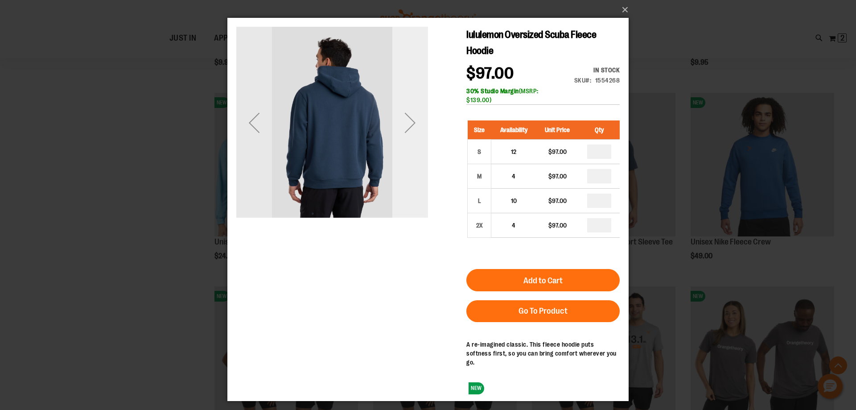
click at [414, 180] on div "Next" at bounding box center [410, 123] width 36 height 192
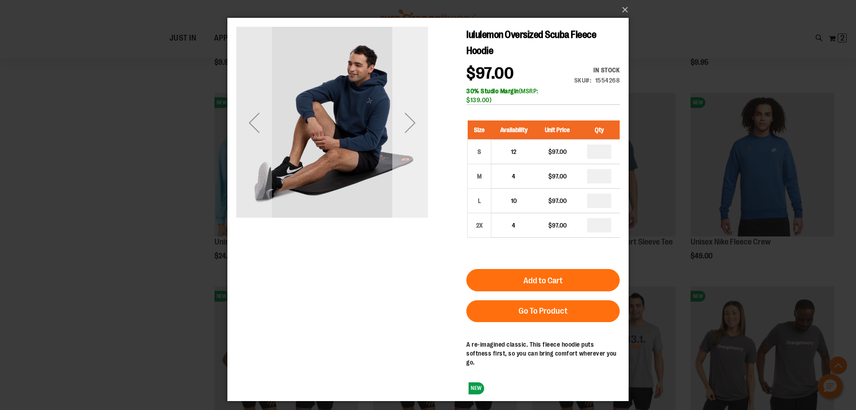
click at [414, 180] on div "Next" at bounding box center [410, 123] width 36 height 192
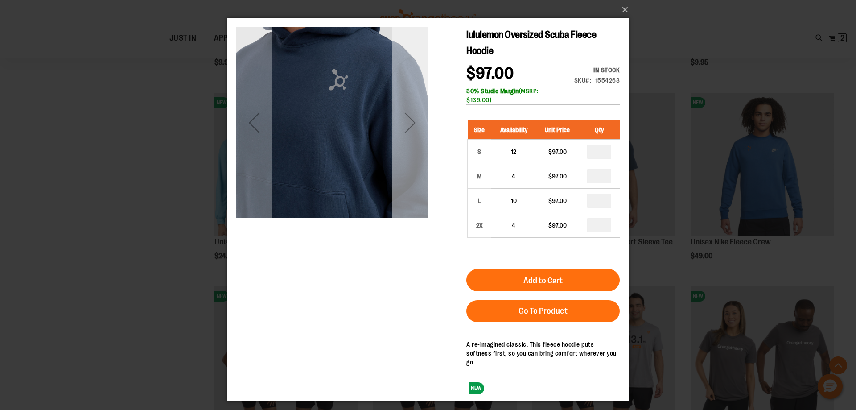
click at [414, 180] on div "Next" at bounding box center [410, 123] width 36 height 192
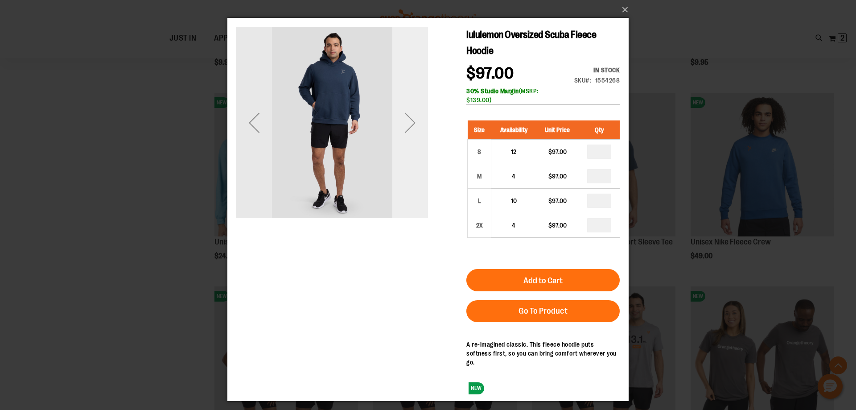
click at [414, 180] on div "Next" at bounding box center [410, 123] width 36 height 192
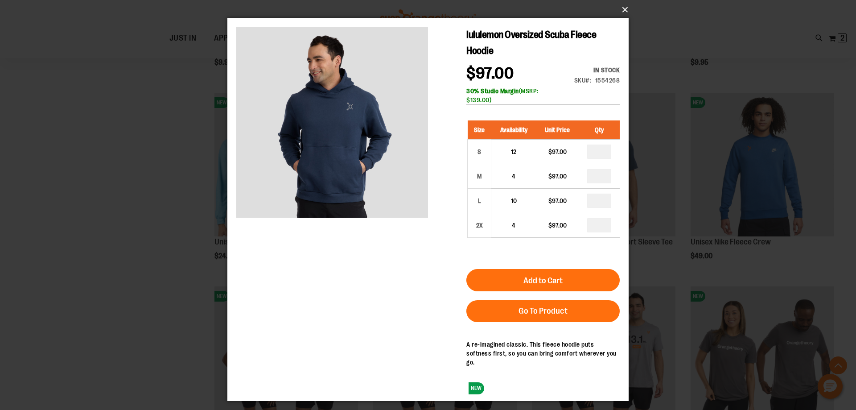
click at [623, 8] on button "×" at bounding box center [430, 10] width 401 height 20
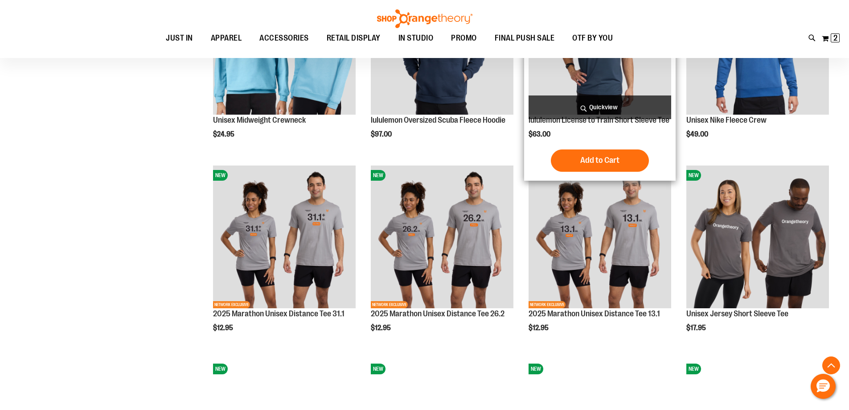
scroll to position [802, 0]
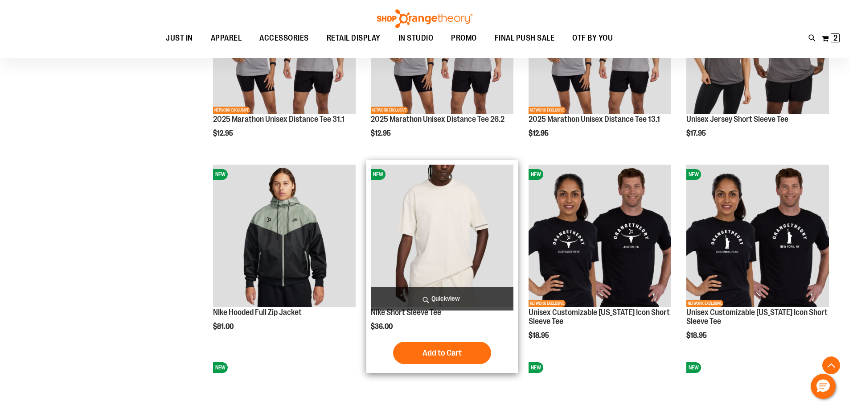
scroll to position [1248, 0]
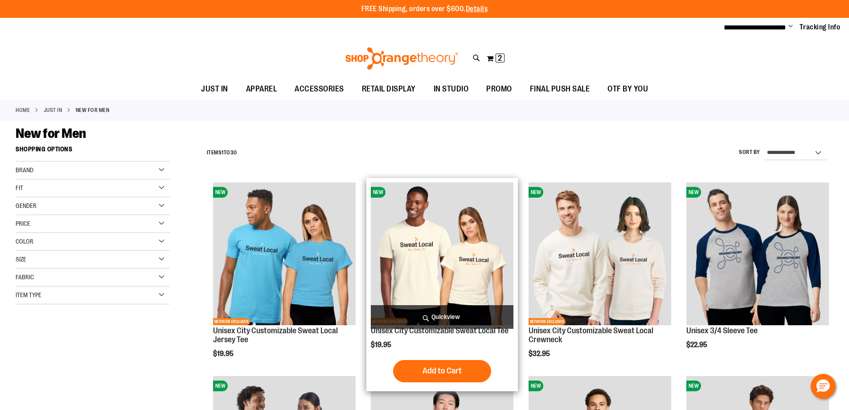
click at [435, 313] on span "Quickview" at bounding box center [442, 317] width 143 height 24
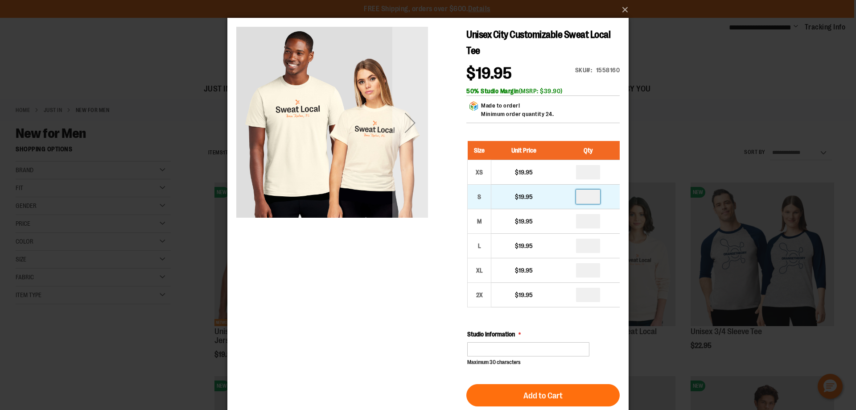
click at [590, 201] on input "number" at bounding box center [588, 196] width 24 height 14
type input "*"
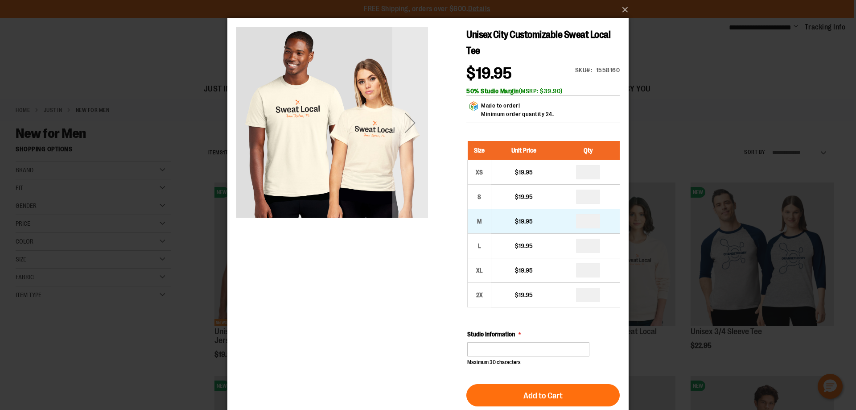
type input "*"
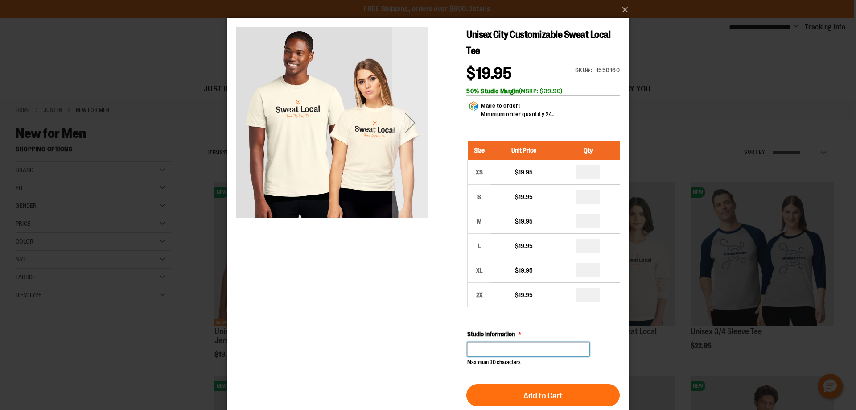
click at [515, 355] on input "Studio Information" at bounding box center [528, 349] width 122 height 14
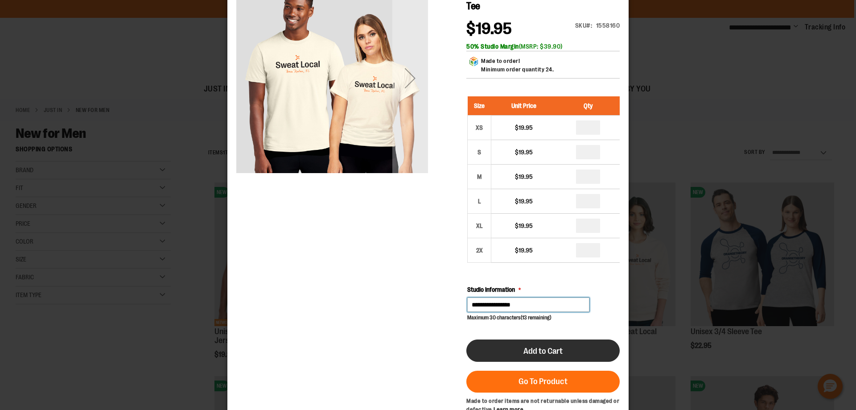
type input "**********"
click at [514, 347] on button "Add to Cart" at bounding box center [542, 350] width 153 height 22
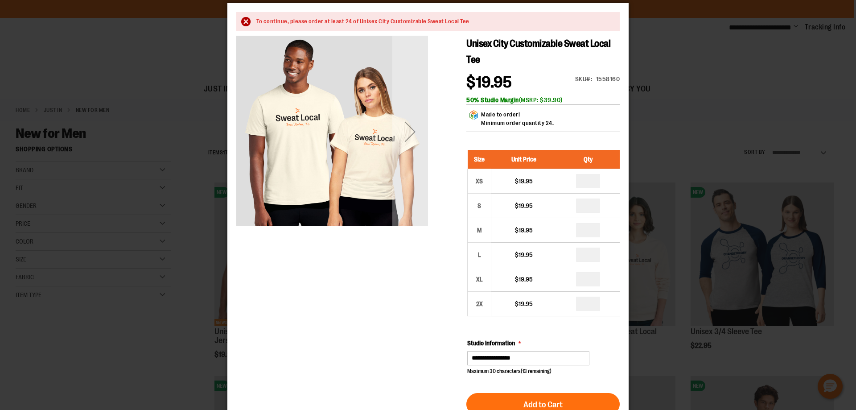
scroll to position [0, 0]
